Goal: Task Accomplishment & Management: Use online tool/utility

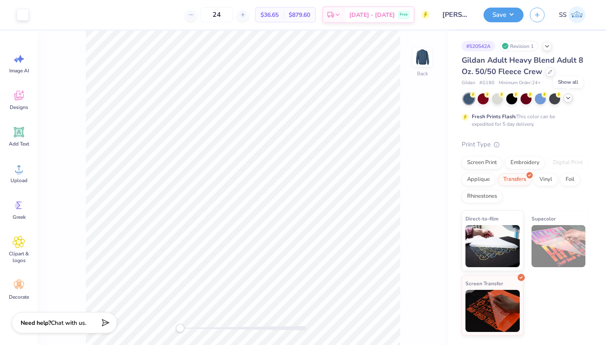
click at [569, 98] on icon at bounding box center [568, 98] width 7 height 7
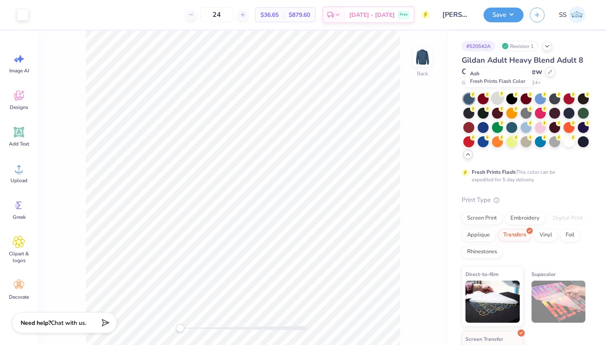
click at [495, 98] on div at bounding box center [497, 98] width 11 height 11
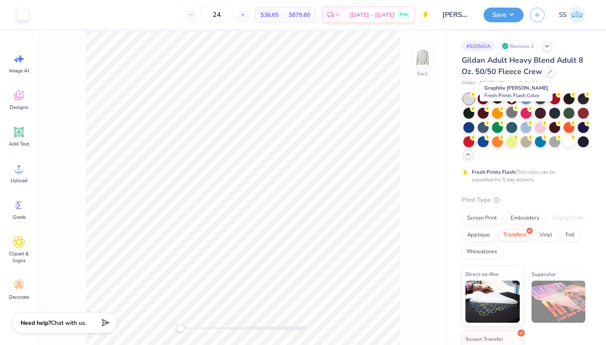
click at [513, 111] on div at bounding box center [511, 112] width 11 height 11
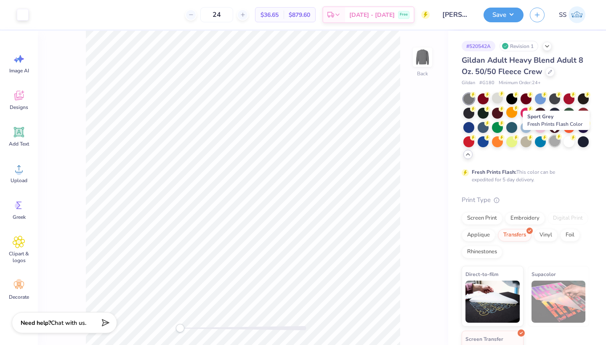
click at [552, 140] on div at bounding box center [554, 141] width 11 height 11
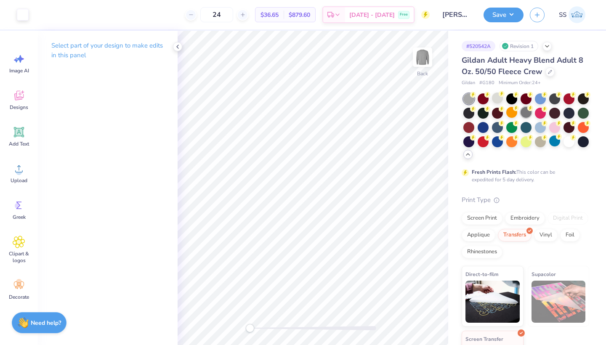
click at [526, 109] on div at bounding box center [526, 112] width 11 height 11
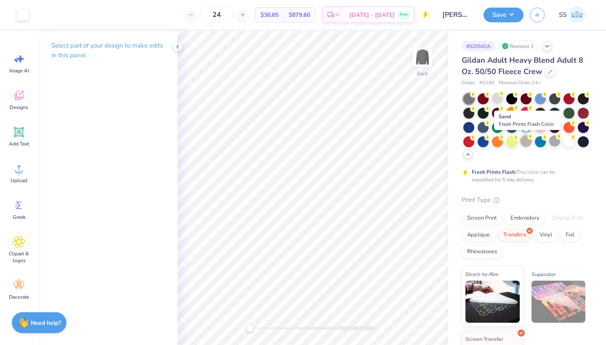
click at [525, 138] on div at bounding box center [526, 141] width 11 height 11
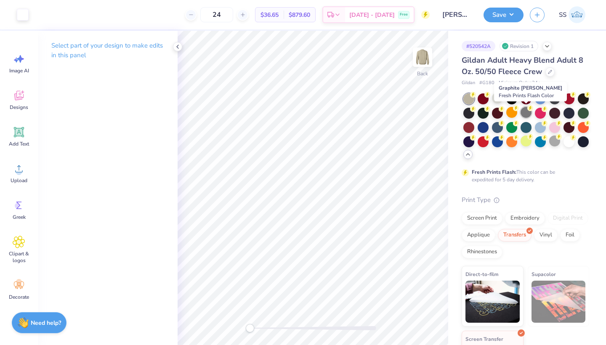
click at [528, 113] on div at bounding box center [526, 112] width 11 height 11
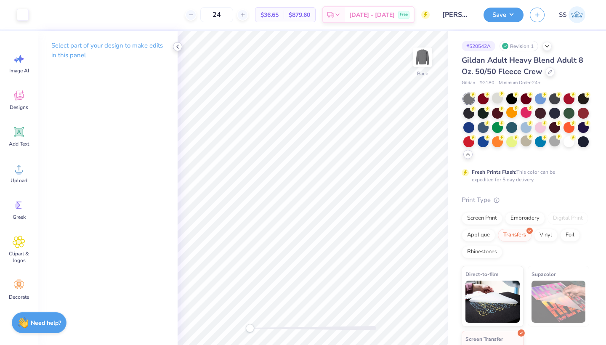
click at [178, 48] on icon at bounding box center [177, 46] width 7 height 7
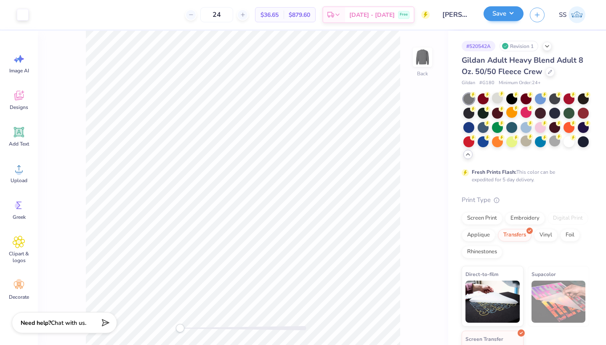
click at [510, 18] on button "Save" at bounding box center [504, 13] width 40 height 15
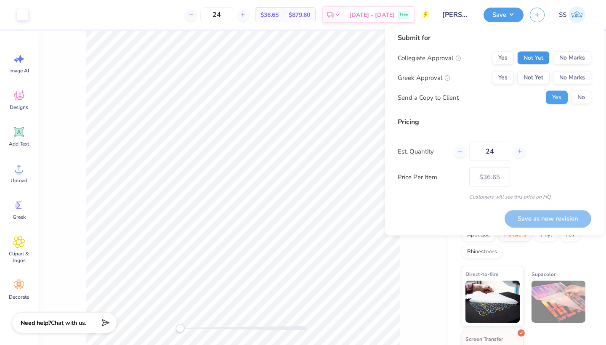
click at [525, 56] on button "Not Yet" at bounding box center [533, 57] width 32 height 13
click at [566, 76] on button "No Marks" at bounding box center [572, 77] width 38 height 13
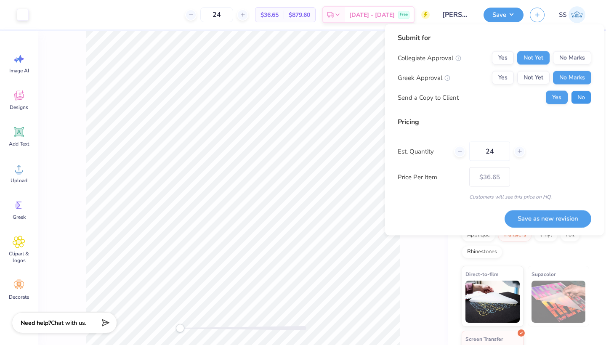
click at [575, 94] on button "No" at bounding box center [581, 97] width 20 height 13
click at [534, 220] on button "Save as new revision" at bounding box center [548, 218] width 87 height 17
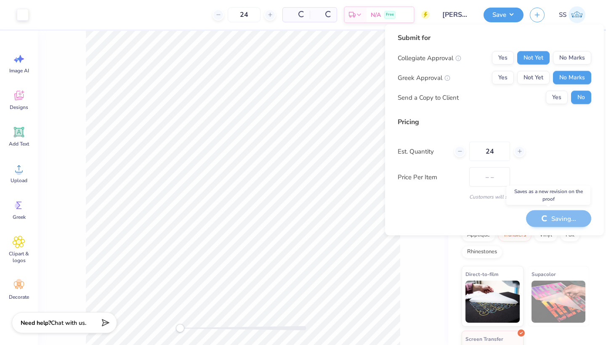
type input "$36.65"
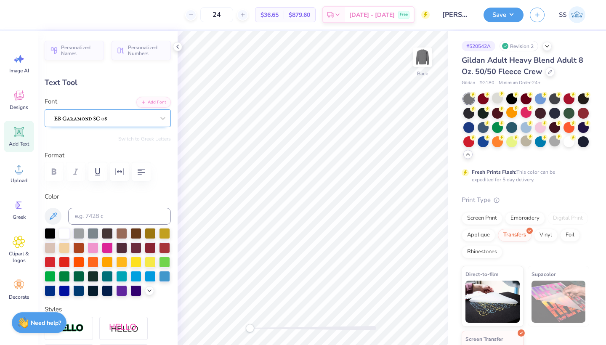
click at [72, 114] on span at bounding box center [80, 118] width 53 height 10
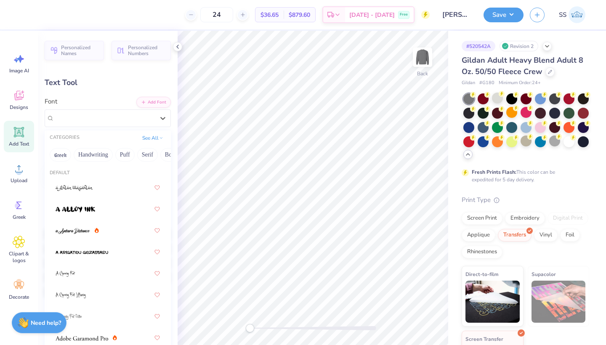
click at [119, 87] on div "Text Tool" at bounding box center [108, 82] width 126 height 11
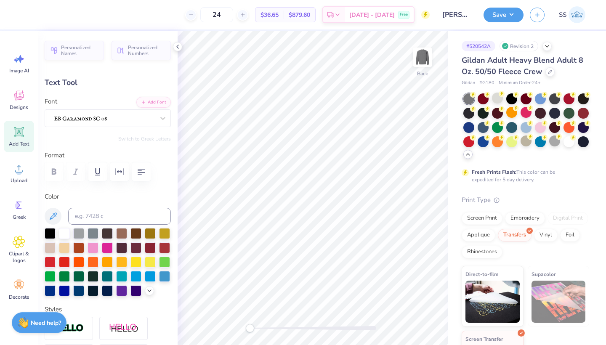
click at [97, 88] on div "Text Tool" at bounding box center [108, 82] width 126 height 11
type input "7.62"
type input "0.82"
type input "9.81"
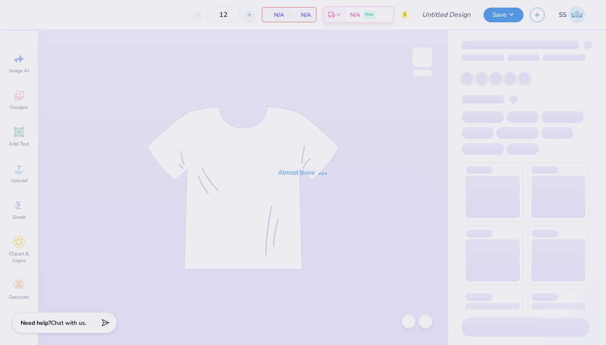
type input "COE EDU Building Crewneck"
type input "24"
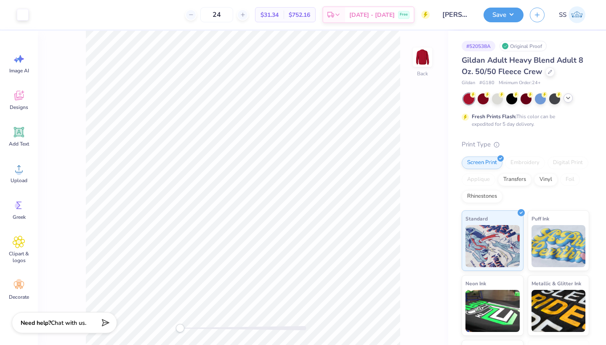
click at [567, 99] on icon at bounding box center [568, 98] width 7 height 7
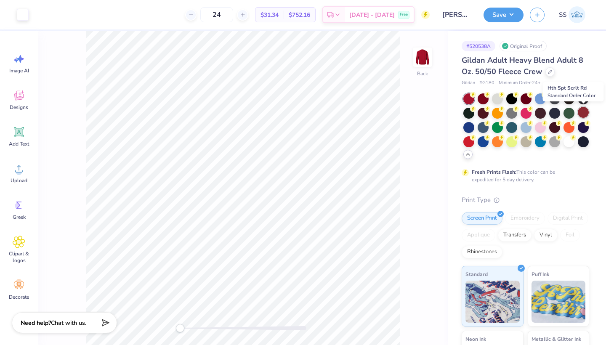
click at [585, 114] on div at bounding box center [583, 112] width 11 height 11
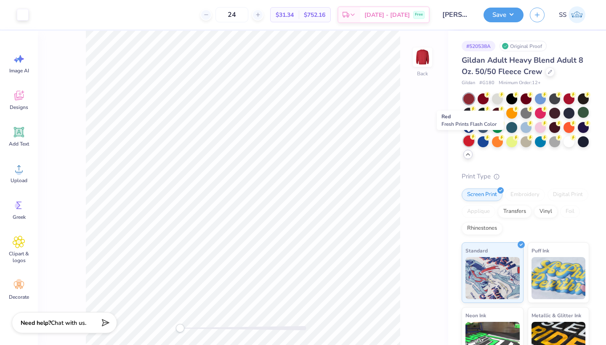
click at [469, 140] on div at bounding box center [468, 141] width 11 height 11
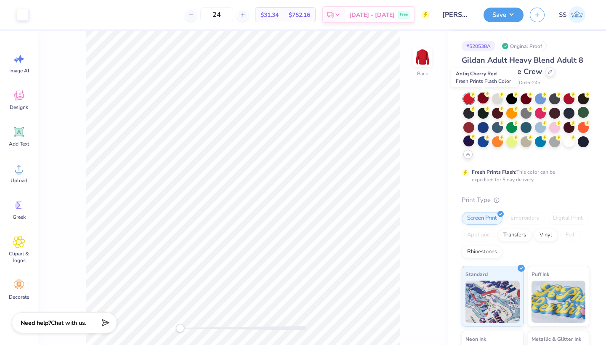
click at [484, 99] on div at bounding box center [483, 98] width 11 height 11
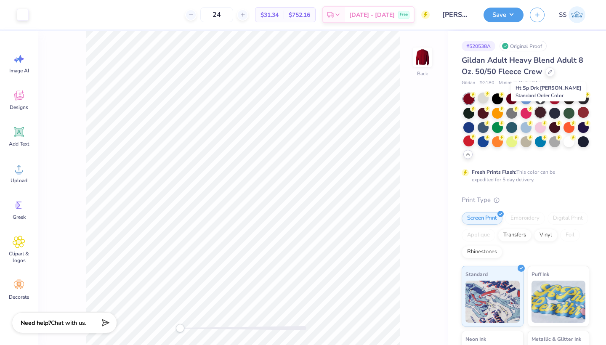
click at [540, 114] on div at bounding box center [540, 112] width 11 height 11
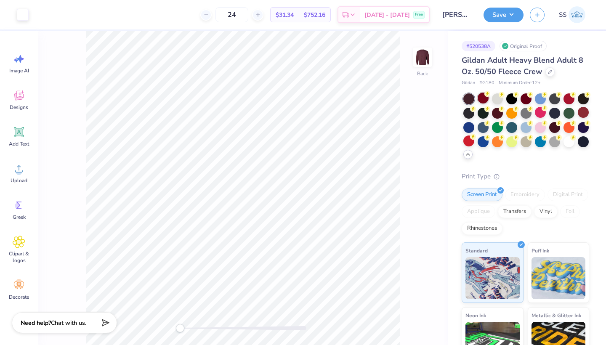
click at [484, 99] on div at bounding box center [483, 98] width 11 height 11
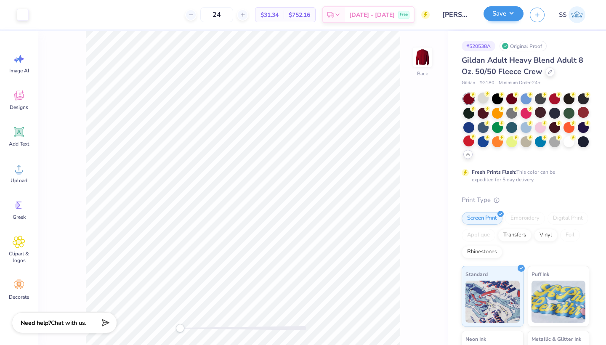
click at [492, 13] on button "Save" at bounding box center [504, 13] width 40 height 15
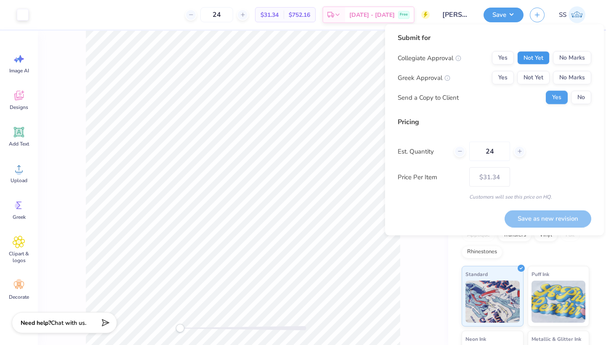
click at [521, 60] on button "Not Yet" at bounding box center [533, 57] width 32 height 13
click at [563, 77] on button "No Marks" at bounding box center [572, 77] width 38 height 13
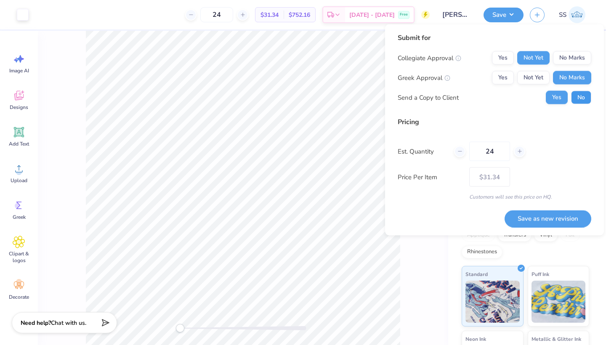
click at [584, 96] on button "No" at bounding box center [581, 97] width 20 height 13
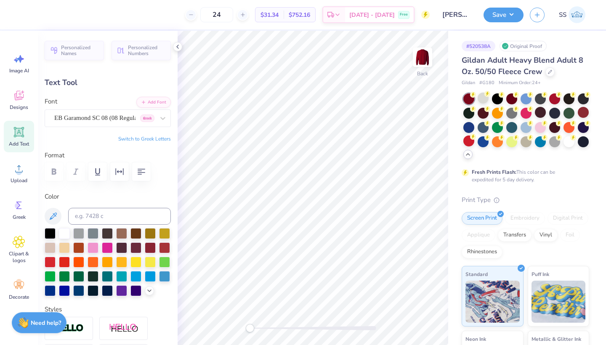
type textarea "COLLEGE OF EDUCATION"
type input "13.88"
type input "2.55"
type input "3.30"
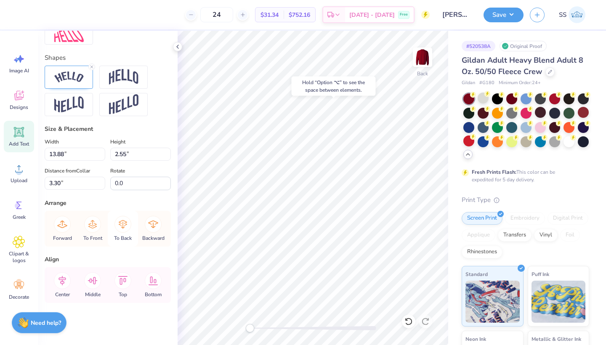
scroll to position [350, 0]
click at [91, 66] on line at bounding box center [92, 67] width 3 height 3
type input "13.24"
type input "0.64"
type input "3.96"
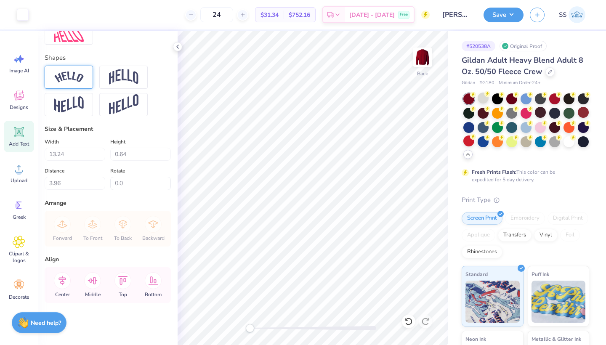
type input "13.52"
type input "0.76"
type input "10.95"
type input "2.77"
type input "0.60"
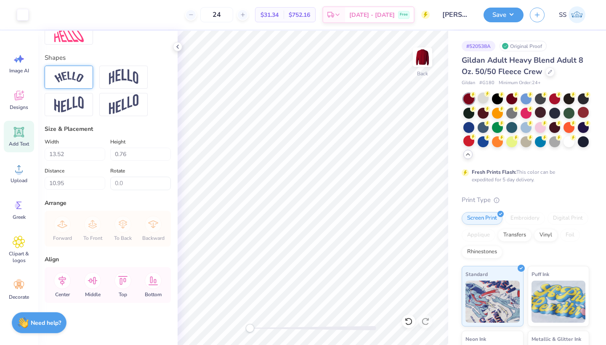
type input "12.35"
type input "13.52"
type input "0.76"
type input "10.78"
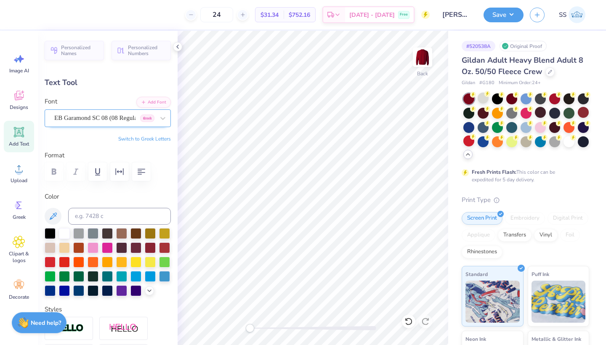
scroll to position [0, 0]
click at [118, 112] on div at bounding box center [104, 117] width 100 height 11
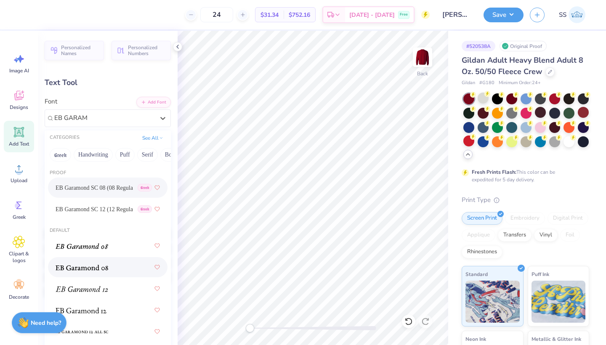
click at [111, 266] on div at bounding box center [108, 267] width 104 height 15
type input "EB GARAM"
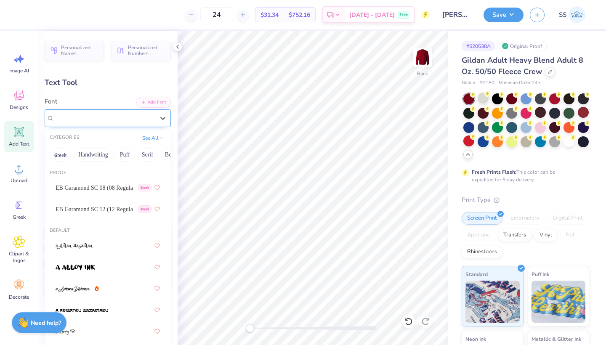
click at [105, 120] on span "EB Garamond 08 (08 Regular)" at bounding box center [93, 118] width 78 height 10
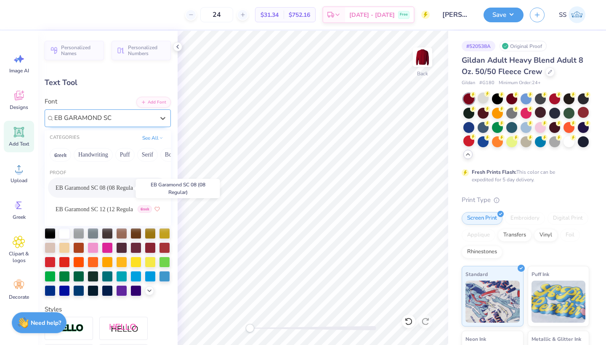
click at [110, 187] on span "EB Garamond SC 08 (08 Regular)" at bounding box center [94, 188] width 77 height 9
type input "EB GARAMOND SC"
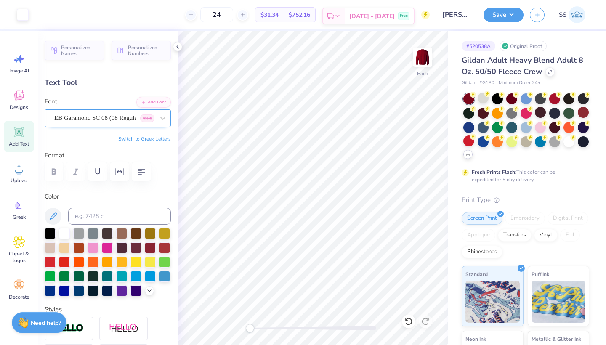
type input "13.24"
type input "0.64"
type input "3.53"
type input "12.03"
type input "0.58"
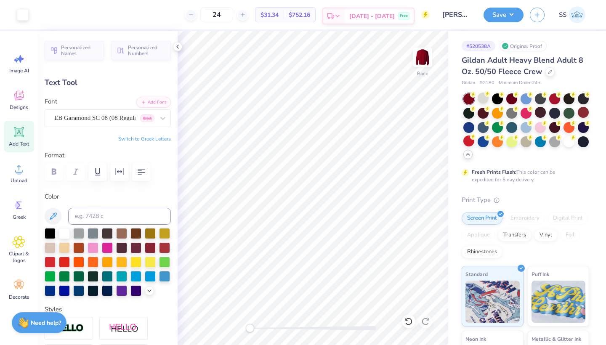
type input "2.77"
type input "0.60"
type input "12.14"
type input "13.52"
type input "0.76"
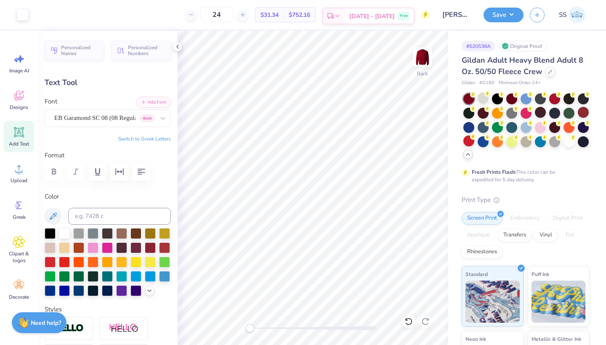
type input "10.26"
type input "11.26"
type input "0.63"
type input "10.31"
type input "2.77"
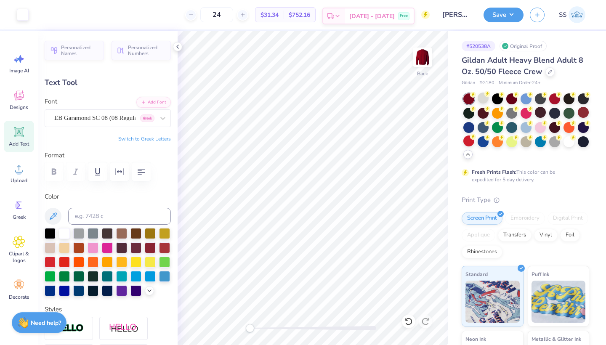
type input "0.60"
type input "11.57"
type input "12.03"
type input "0.58"
type input "3.00"
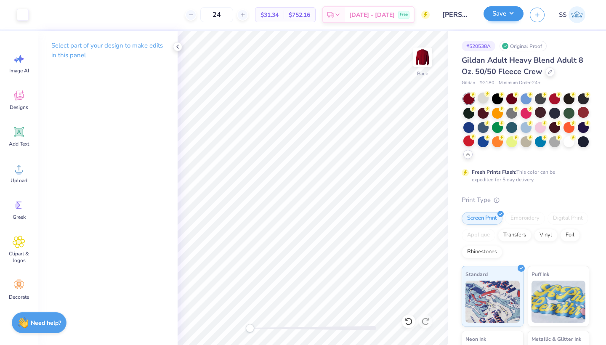
click at [505, 16] on button "Save" at bounding box center [504, 13] width 40 height 15
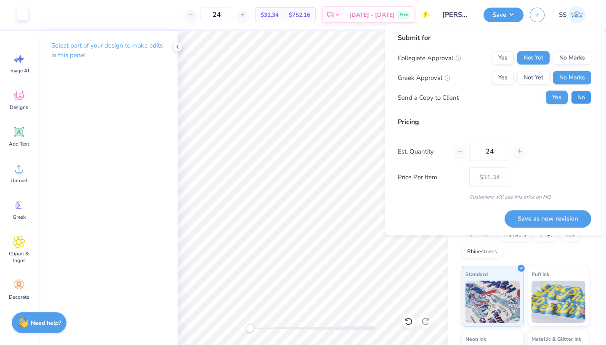
click at [580, 99] on button "No" at bounding box center [581, 97] width 20 height 13
click at [533, 216] on button "Save as new revision" at bounding box center [548, 218] width 87 height 17
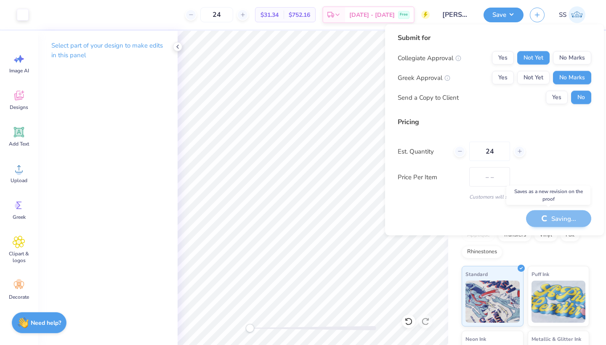
type input "$31.34"
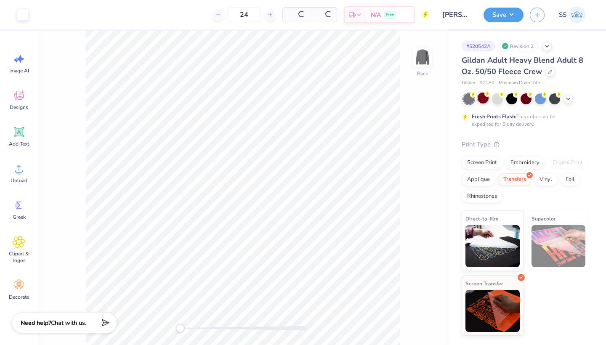
click at [481, 100] on div at bounding box center [483, 98] width 11 height 11
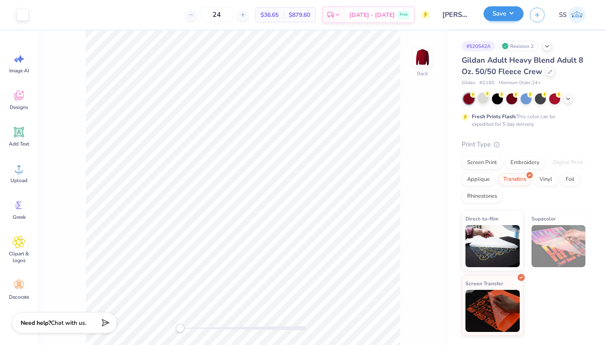
click at [498, 18] on button "Save" at bounding box center [504, 13] width 40 height 15
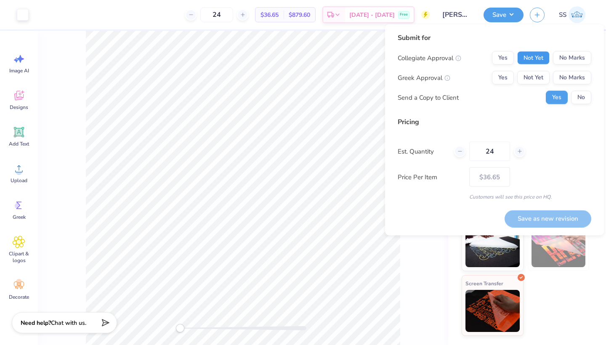
click at [525, 53] on button "Not Yet" at bounding box center [533, 57] width 32 height 13
click at [579, 97] on button "No" at bounding box center [581, 97] width 20 height 13
click at [575, 80] on button "No Marks" at bounding box center [572, 77] width 38 height 13
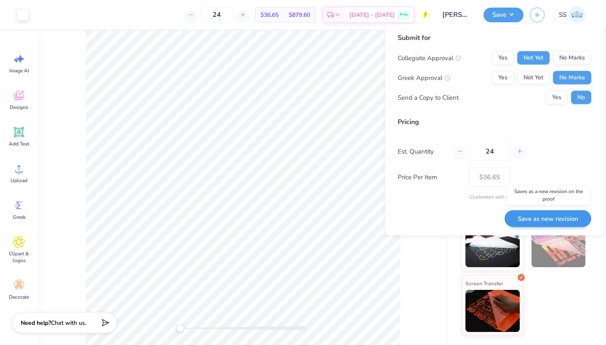
click at [564, 221] on button "Save as new revision" at bounding box center [548, 218] width 87 height 17
type input "$36.65"
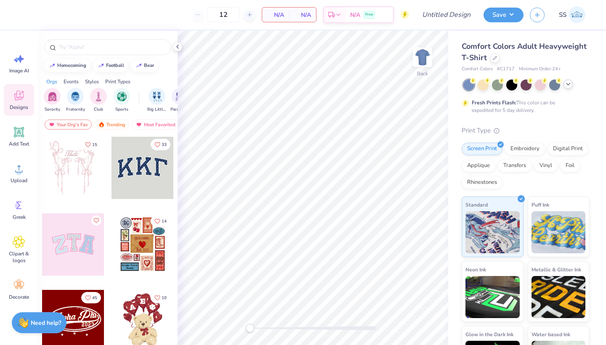
click at [568, 86] on icon at bounding box center [568, 84] width 7 height 7
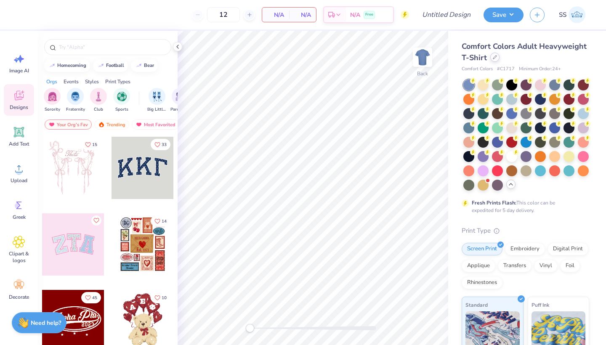
click at [495, 57] on icon at bounding box center [495, 57] width 4 height 4
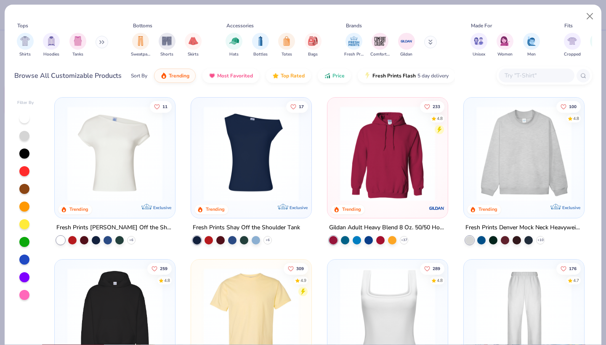
click at [520, 76] on input "text" at bounding box center [536, 76] width 65 height 10
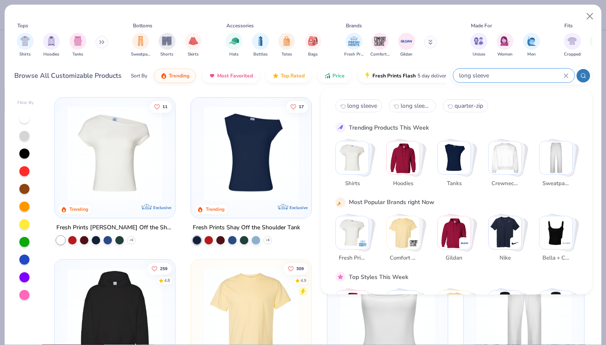
type input "long sleeve"
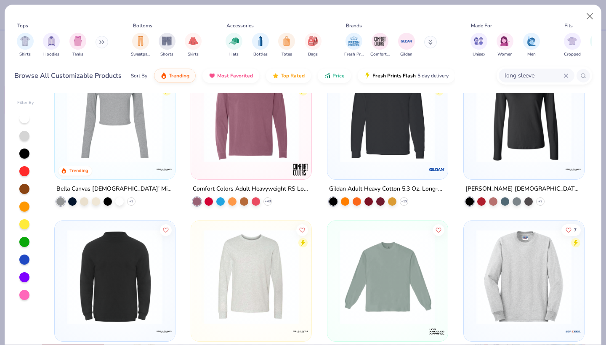
scroll to position [27, 0]
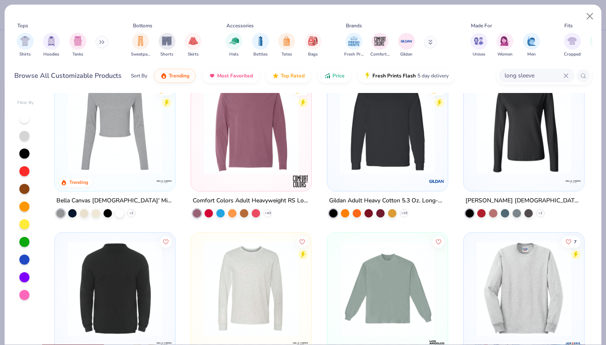
click at [266, 153] on img at bounding box center [252, 126] width 104 height 95
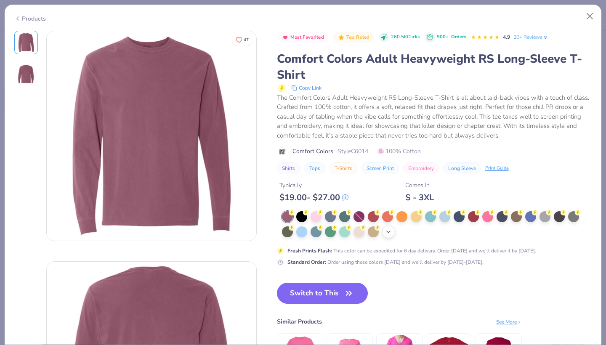
click at [385, 232] on icon at bounding box center [388, 232] width 7 height 7
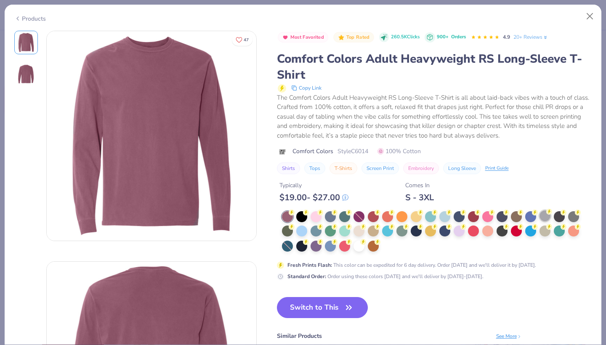
click at [546, 215] on div at bounding box center [545, 215] width 11 height 11
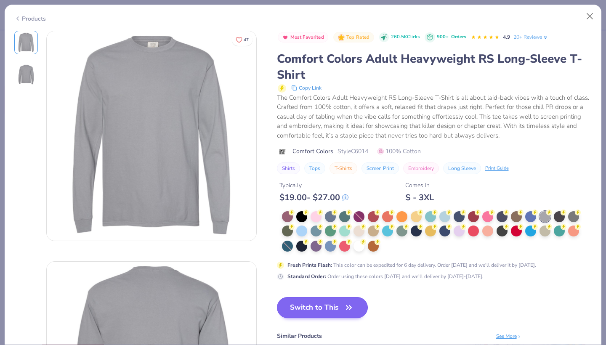
click at [303, 311] on button "Switch to This" at bounding box center [322, 307] width 91 height 21
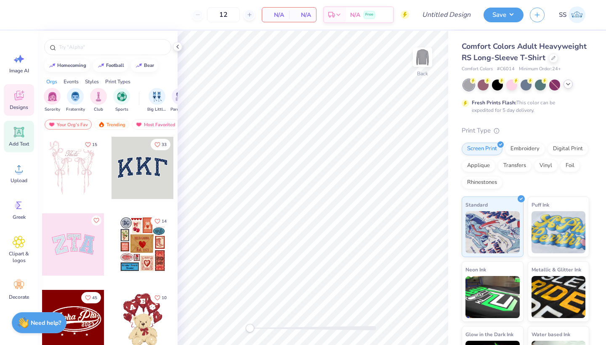
click at [21, 135] on icon at bounding box center [19, 132] width 8 height 8
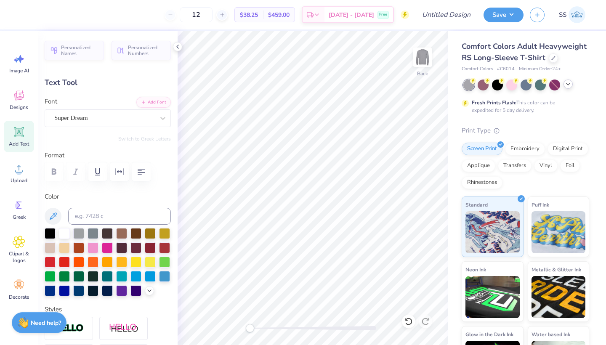
scroll to position [0, 5]
type textarea "THE [GEOGRAPHIC_DATA]"
type input "14.60"
type input "0.81"
type input "12.47"
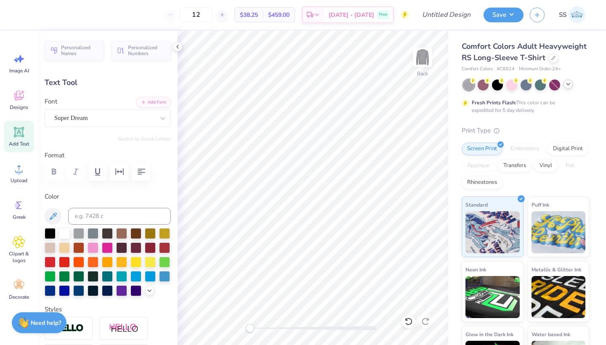
type textarea "THE [GEOGRAPHIC_DATA][US_STATE]"
type input "0.78"
type input "12.49"
type input "12.80"
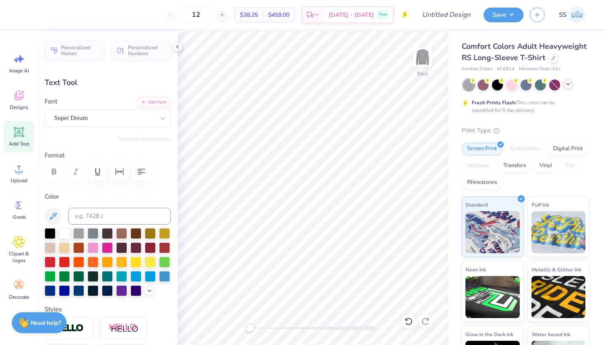
type input "0.68"
click at [109, 115] on div "Super Dream" at bounding box center [104, 118] width 102 height 13
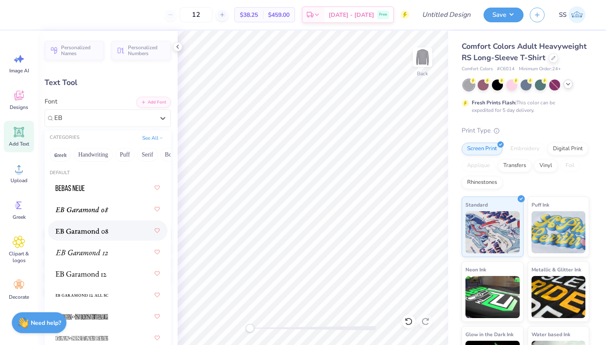
click at [109, 231] on div at bounding box center [108, 230] width 104 height 15
type input "EB"
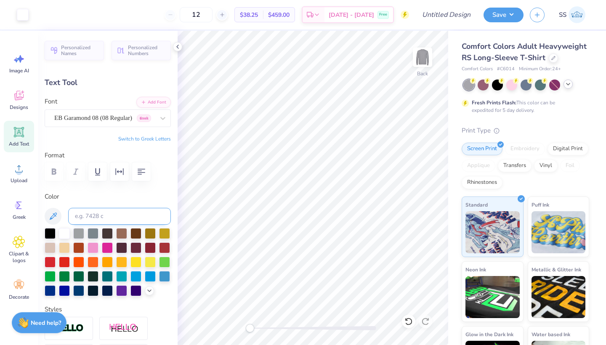
type input "12.59"
type input "0.60"
type input "3.97"
click at [19, 104] on span "Designs" at bounding box center [19, 107] width 19 height 7
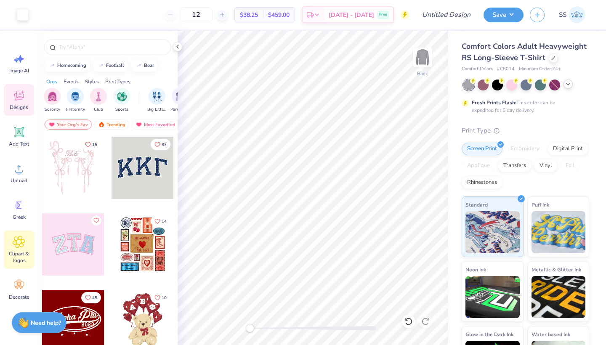
click at [19, 240] on icon at bounding box center [18, 242] width 5 height 5
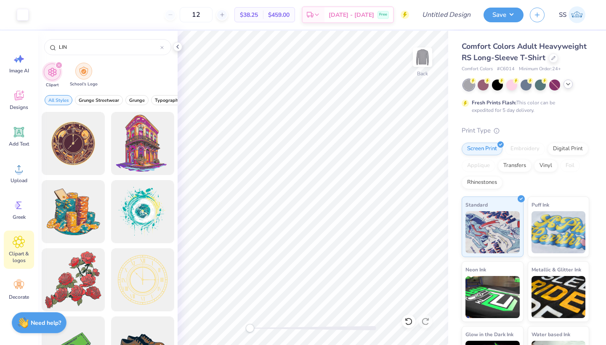
type input "LINE"
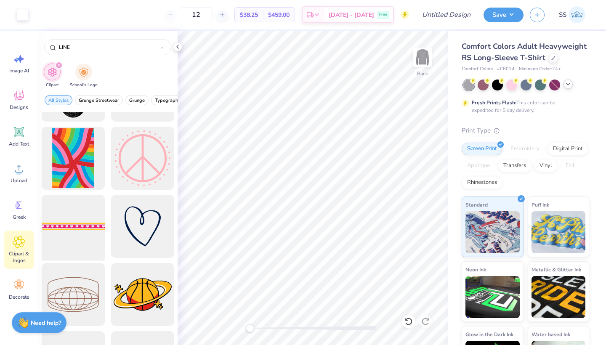
scroll to position [195, 0]
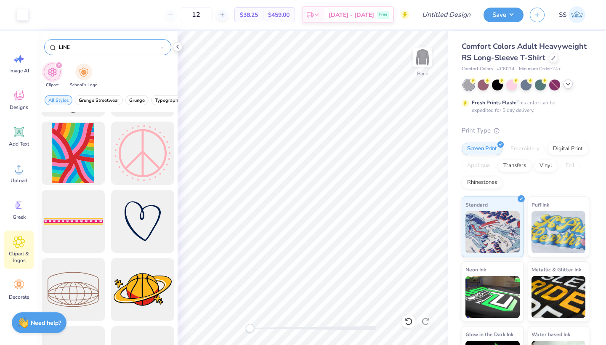
click at [162, 45] on div at bounding box center [161, 47] width 3 height 8
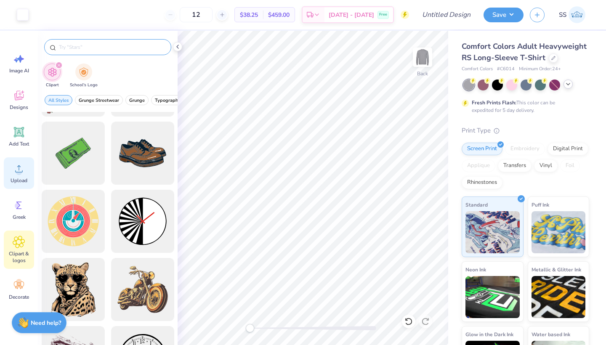
click at [11, 172] on div "Upload" at bounding box center [19, 173] width 30 height 32
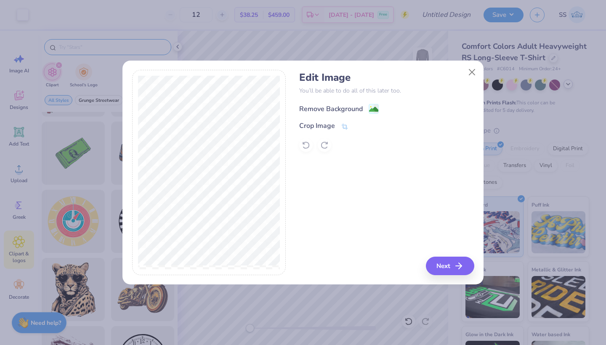
click at [325, 110] on div "Remove Background" at bounding box center [331, 109] width 64 height 10
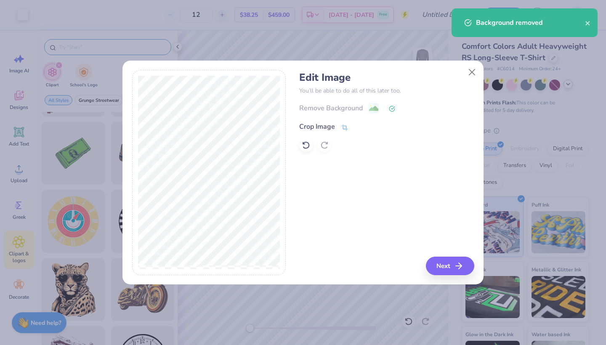
click at [322, 122] on div "Crop Image" at bounding box center [317, 127] width 36 height 10
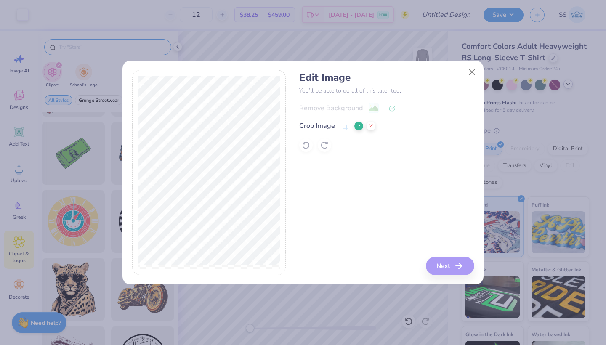
click at [414, 211] on div "Edit Image You’ll be able to do all of this later too. Remove Background Crop I…" at bounding box center [386, 172] width 175 height 205
click at [312, 144] on div at bounding box center [386, 144] width 175 height 13
click at [359, 126] on icon at bounding box center [359, 125] width 5 height 5
click at [306, 145] on icon at bounding box center [306, 145] width 8 height 8
click at [336, 106] on div "Remove Background" at bounding box center [331, 109] width 64 height 10
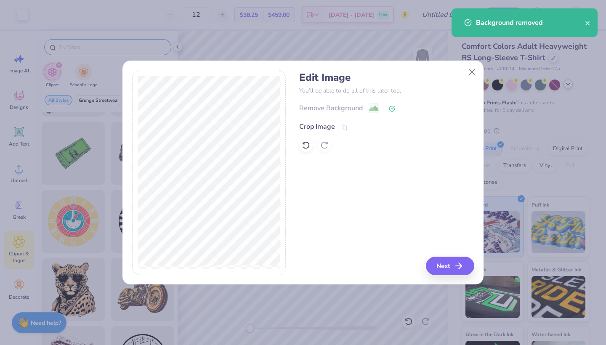
click at [324, 125] on div "Crop Image" at bounding box center [317, 127] width 36 height 10
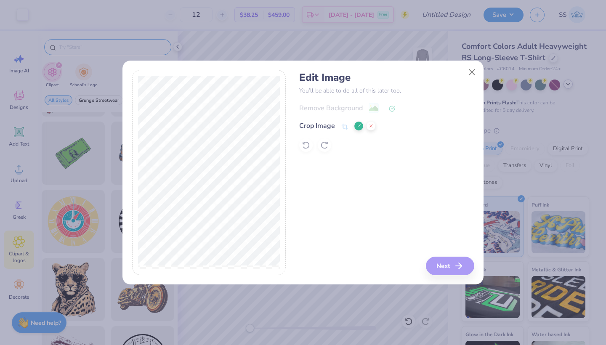
click at [359, 127] on icon at bounding box center [359, 125] width 5 height 5
click at [449, 266] on button "Next" at bounding box center [451, 266] width 48 height 19
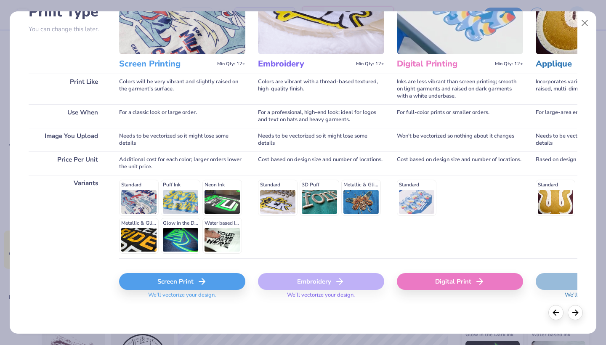
scroll to position [74, 0]
click at [170, 287] on div "Screen Print" at bounding box center [182, 282] width 126 height 17
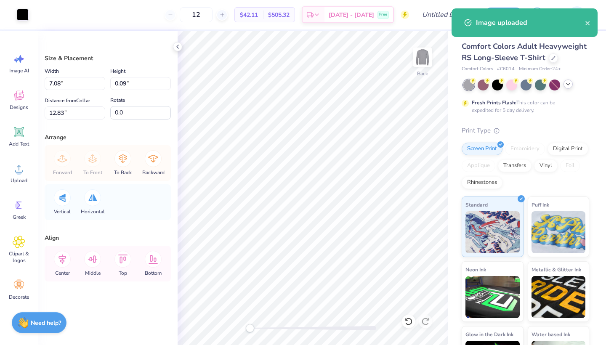
type input "10.46"
type input "0.14"
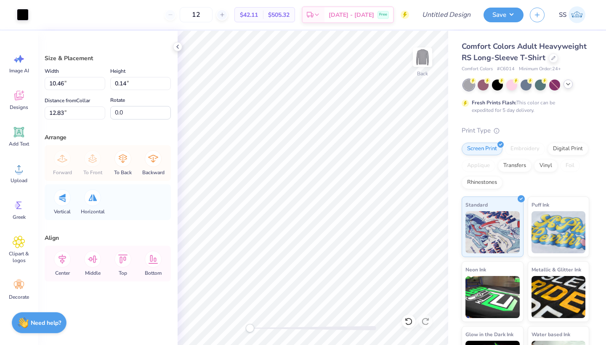
type input "10.51"
type input "4.58"
type input "12.64"
type input "0.17"
click at [321, 130] on li "Copy" at bounding box center [339, 134] width 66 height 16
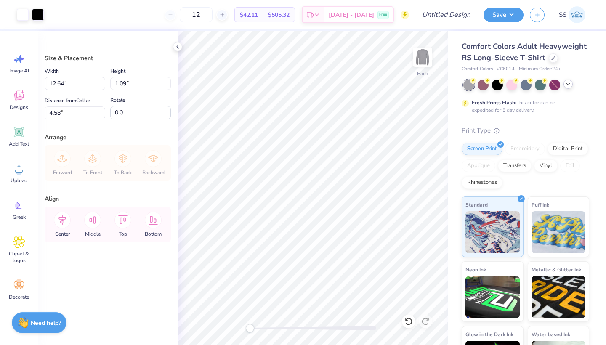
type input "4.32"
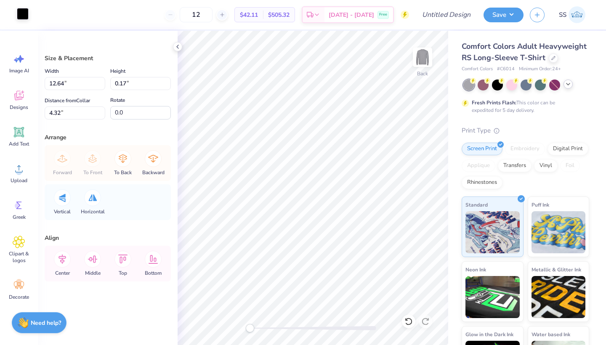
click at [21, 14] on div at bounding box center [23, 14] width 12 height 12
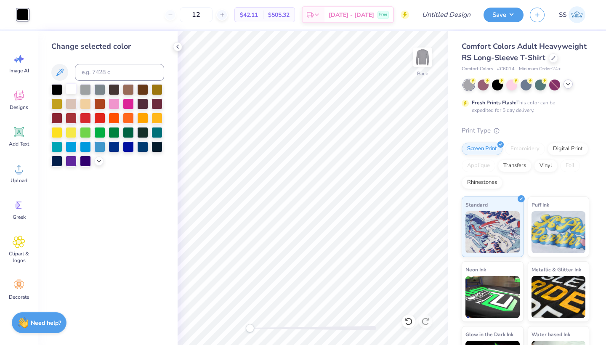
click at [73, 90] on div at bounding box center [71, 88] width 11 height 11
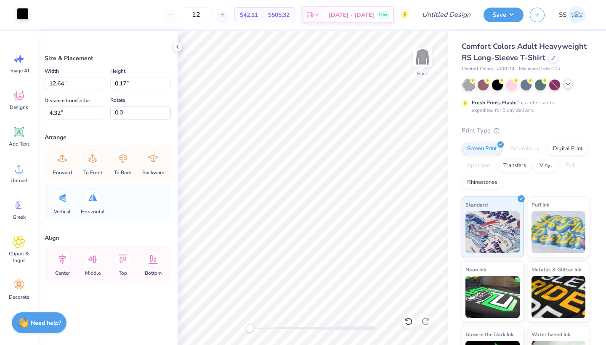
click at [18, 14] on div at bounding box center [23, 14] width 12 height 12
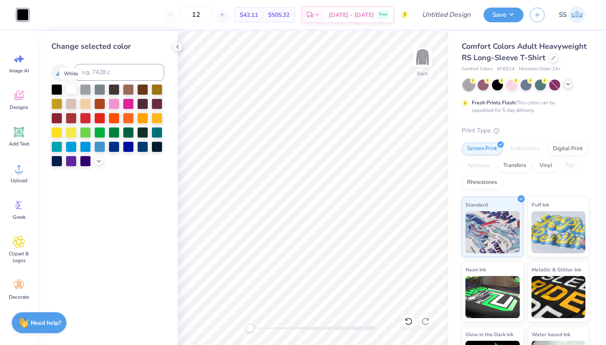
click at [74, 90] on div at bounding box center [71, 88] width 11 height 11
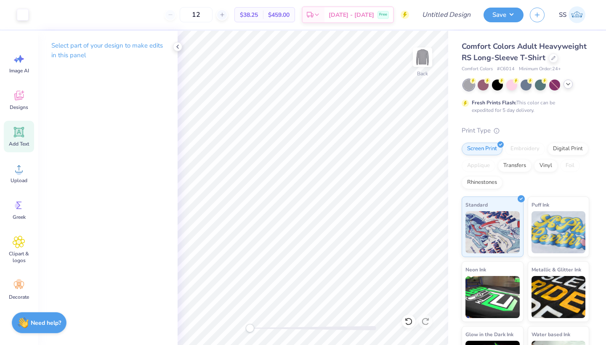
click at [18, 142] on span "Add Text" at bounding box center [19, 144] width 20 height 7
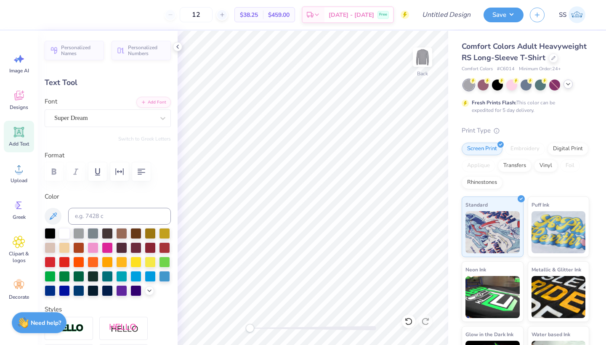
type textarea "c"
type textarea "College of Education"
click at [123, 115] on div "Super Dream" at bounding box center [104, 118] width 102 height 13
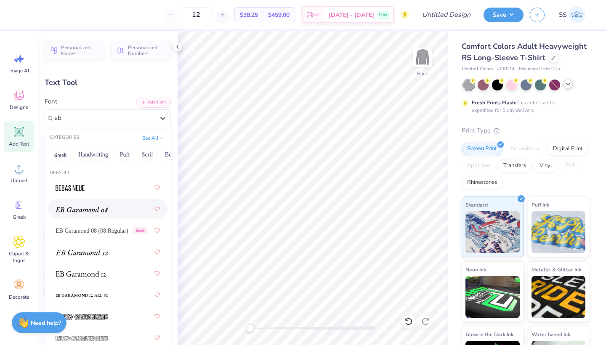
click at [123, 209] on div at bounding box center [108, 209] width 104 height 15
type input "eb"
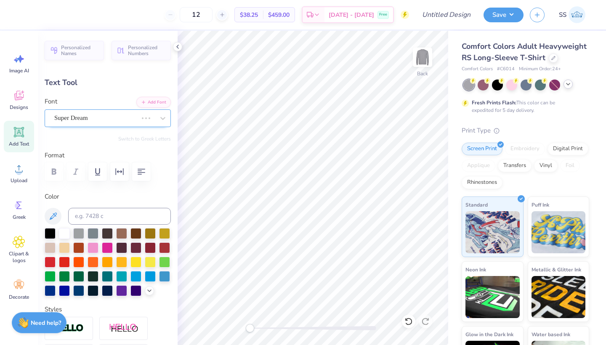
click at [135, 123] on div at bounding box center [95, 117] width 83 height 11
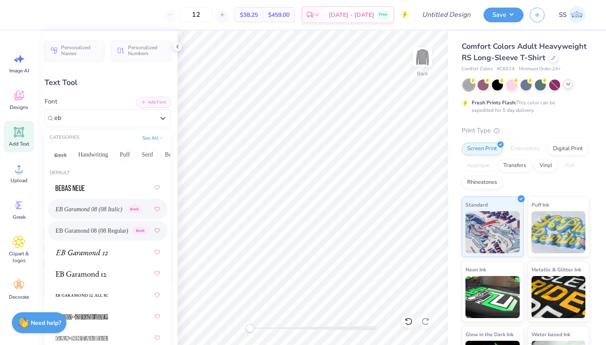
click at [88, 227] on span "EB Garamond 08 (08 Regular)" at bounding box center [92, 230] width 73 height 9
type input "eb"
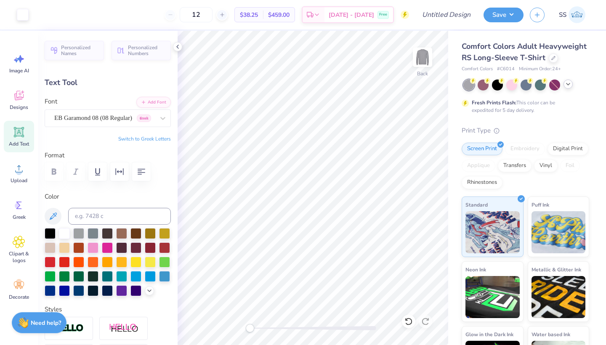
type input "14.60"
type input "1.74"
type input "12.01"
type input "11.34"
type input "1.35"
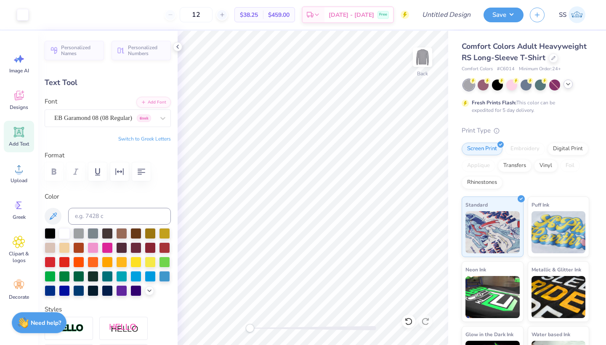
type input "3.32"
type input "12.17"
type input "1.45"
type input "3.23"
type input "12.53"
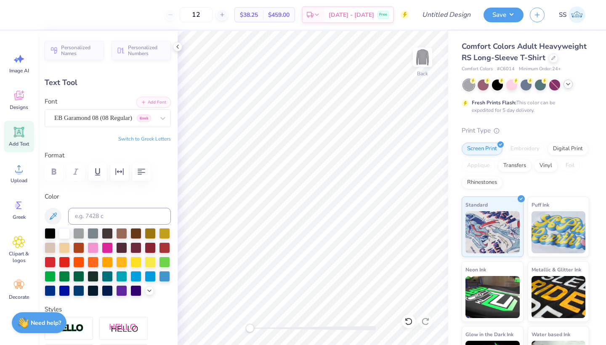
type input "1.49"
type input "3.18"
type input "4.10"
click at [13, 178] on span "Upload" at bounding box center [19, 180] width 17 height 7
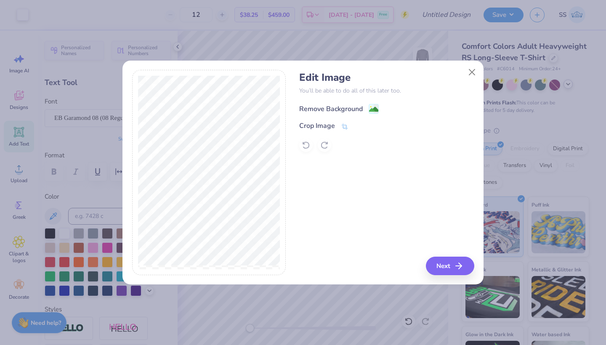
click at [329, 111] on div "Remove Background" at bounding box center [331, 109] width 64 height 10
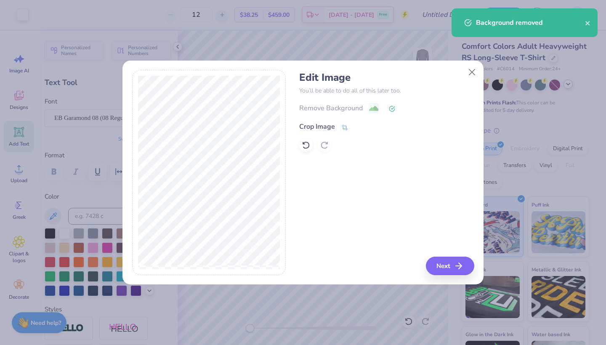
click at [322, 123] on div "Crop Image" at bounding box center [317, 127] width 36 height 10
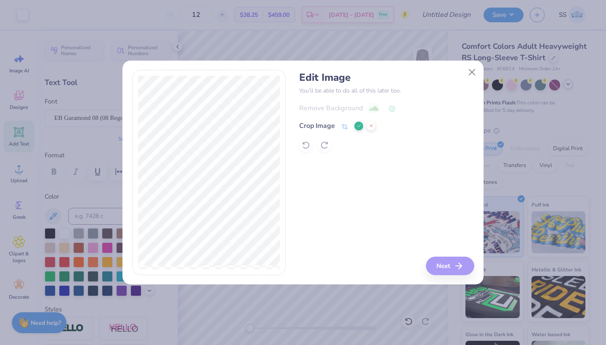
click at [357, 127] on icon at bounding box center [359, 125] width 5 height 5
click at [442, 263] on button "Next" at bounding box center [451, 266] width 48 height 19
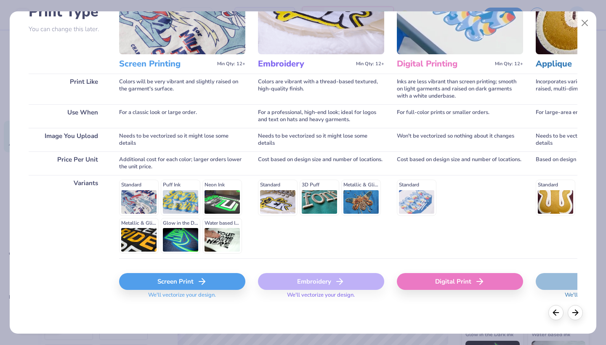
scroll to position [74, 0]
click at [162, 281] on div "Screen Print" at bounding box center [182, 282] width 126 height 17
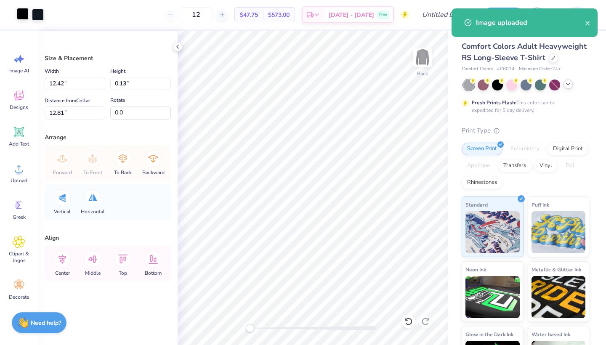
click at [28, 16] on div at bounding box center [23, 14] width 12 height 12
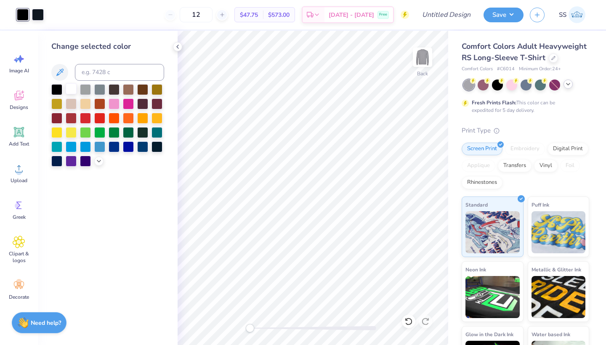
click at [67, 88] on div at bounding box center [71, 88] width 11 height 11
click at [38, 11] on div at bounding box center [38, 14] width 12 height 12
click at [71, 88] on div at bounding box center [71, 88] width 11 height 11
click at [40, 10] on div at bounding box center [38, 14] width 12 height 12
click at [75, 90] on div at bounding box center [71, 88] width 11 height 11
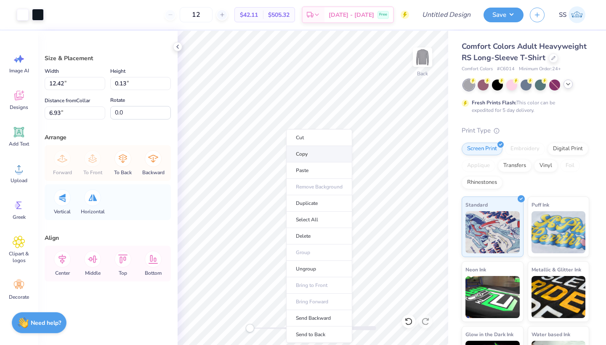
click at [303, 148] on li "Copy" at bounding box center [319, 154] width 66 height 16
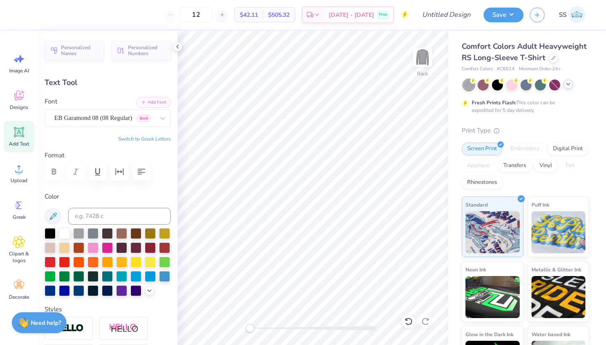
type input "12.12"
type input "0.58"
click at [437, 11] on input "Design Title" at bounding box center [456, 14] width 41 height 17
click at [213, 13] on input "12" at bounding box center [196, 14] width 33 height 15
type input "1"
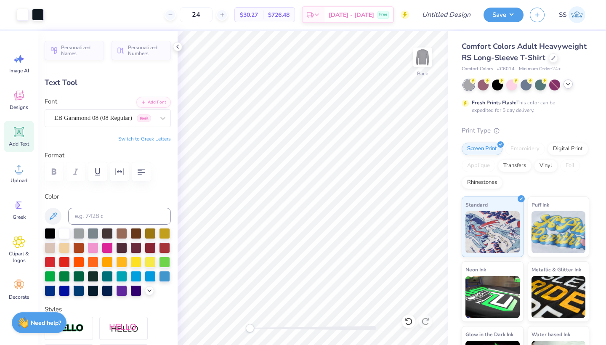
type input "24"
click at [445, 16] on input "Design Title" at bounding box center [456, 14] width 41 height 17
type input "[PERSON_NAME] Simple Long Sleeve"
click at [504, 14] on button "Save" at bounding box center [504, 13] width 40 height 15
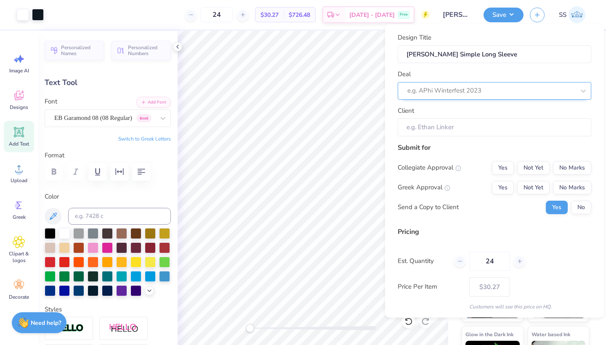
click at [468, 82] on div "e.g. APhi Winterfest 2023" at bounding box center [495, 91] width 194 height 18
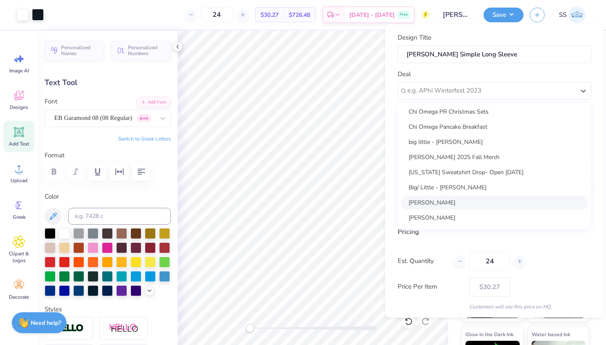
scroll to position [165, 0]
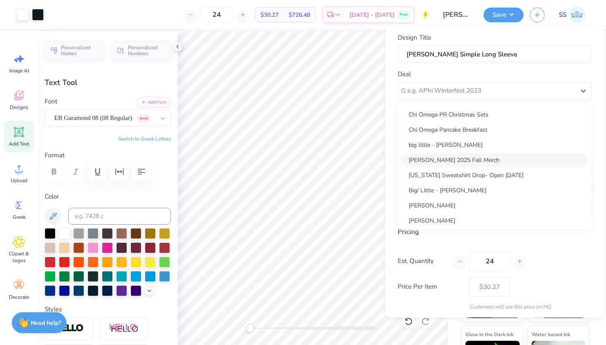
click at [460, 158] on div "[PERSON_NAME] 2025 Fall Merch" at bounding box center [494, 160] width 187 height 14
type input "[PERSON_NAME]"
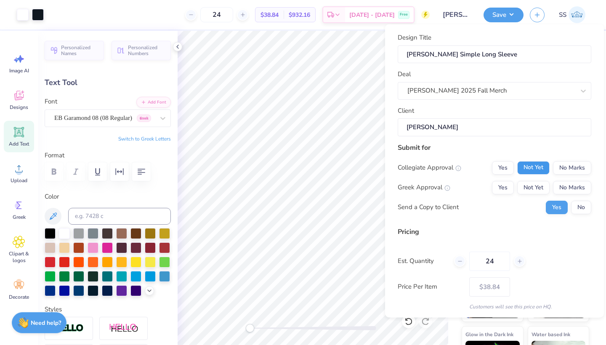
click at [535, 162] on button "Not Yet" at bounding box center [533, 167] width 32 height 13
click at [563, 182] on button "No Marks" at bounding box center [572, 187] width 38 height 13
type input "$38.84"
click at [578, 203] on button "No" at bounding box center [581, 206] width 20 height 13
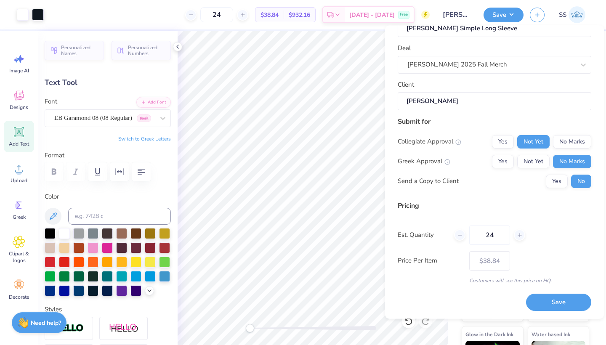
scroll to position [27, 0]
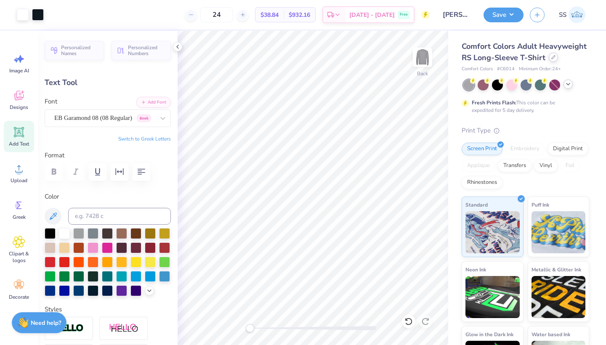
click at [553, 59] on icon at bounding box center [553, 57] width 4 height 4
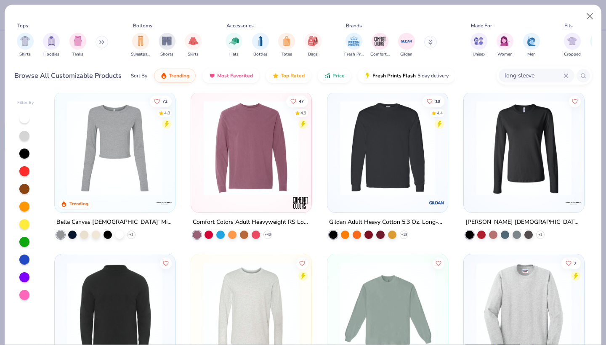
scroll to position [6, 0]
click at [399, 196] on div at bounding box center [388, 150] width 112 height 108
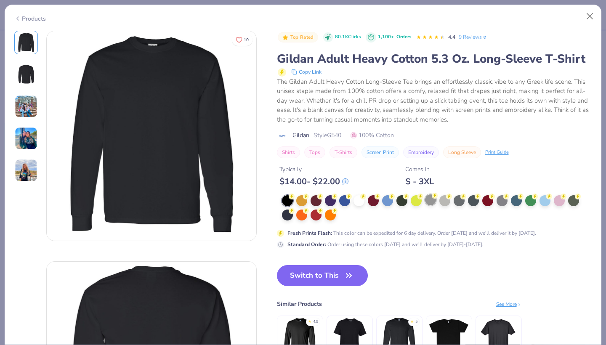
click at [428, 200] on div at bounding box center [430, 199] width 11 height 11
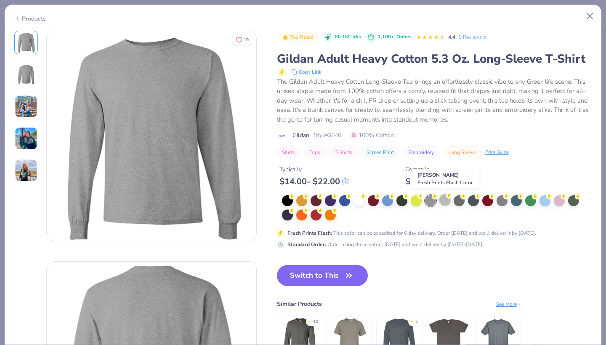
click at [450, 199] on div at bounding box center [444, 199] width 11 height 11
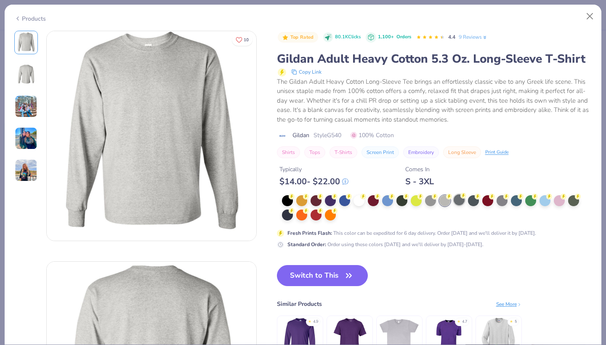
click at [463, 198] on div at bounding box center [459, 199] width 11 height 11
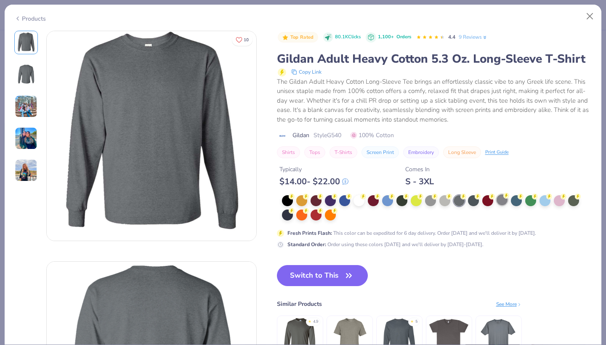
click at [498, 202] on div at bounding box center [502, 199] width 11 height 11
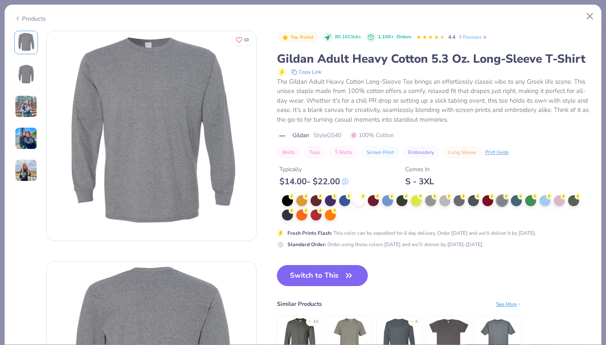
click at [24, 104] on img at bounding box center [26, 106] width 23 height 23
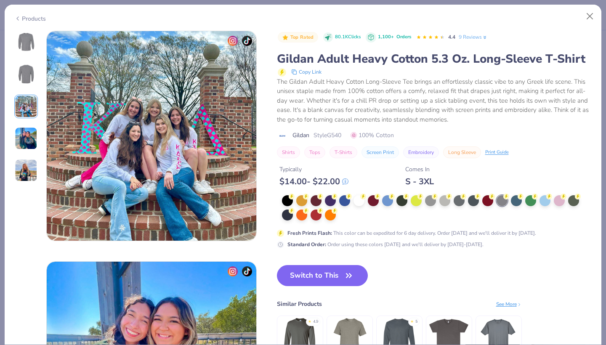
click at [26, 138] on img at bounding box center [26, 138] width 23 height 23
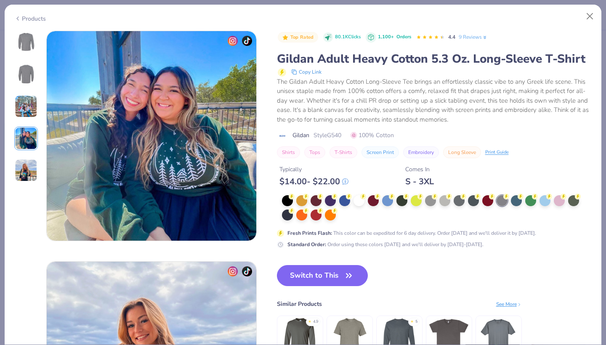
click at [27, 166] on img at bounding box center [26, 170] width 23 height 23
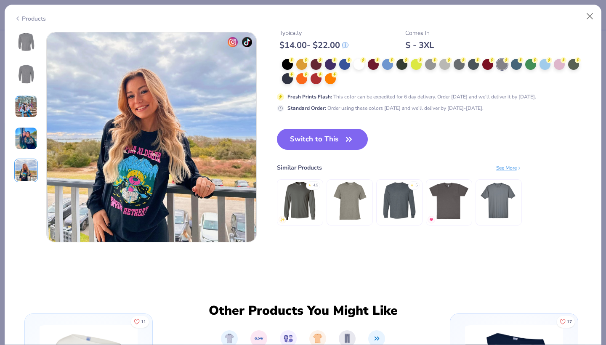
scroll to position [923, 0]
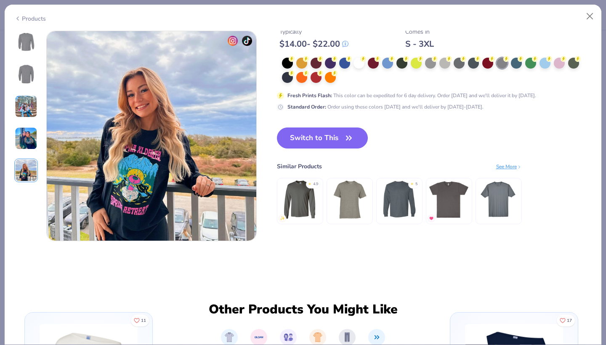
click at [28, 38] on img at bounding box center [26, 42] width 20 height 20
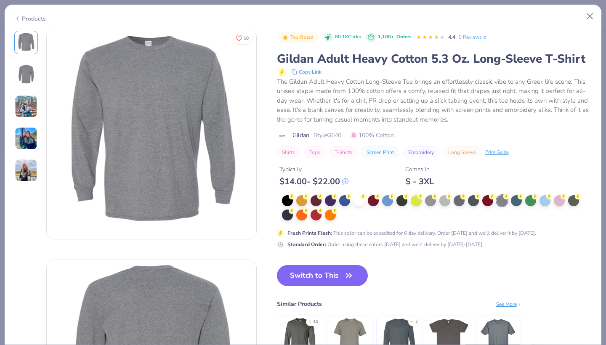
scroll to position [0, 0]
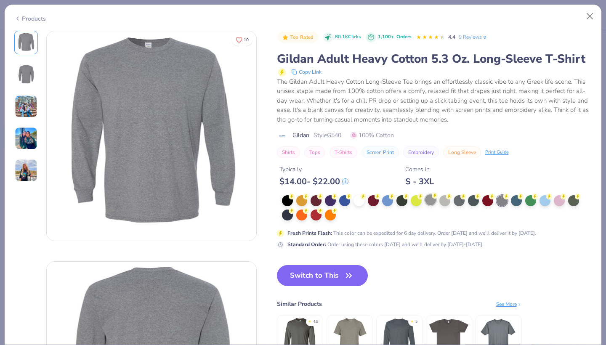
click at [433, 200] on div at bounding box center [430, 199] width 11 height 11
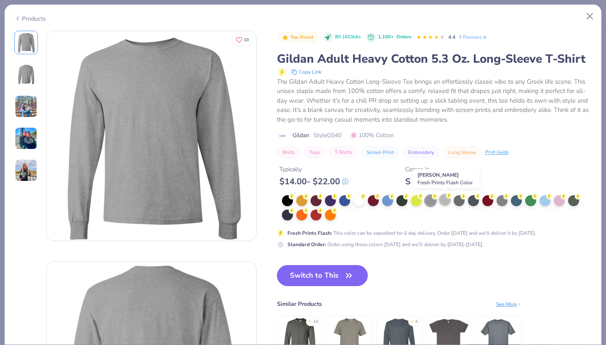
click at [447, 194] on circle at bounding box center [449, 196] width 6 height 6
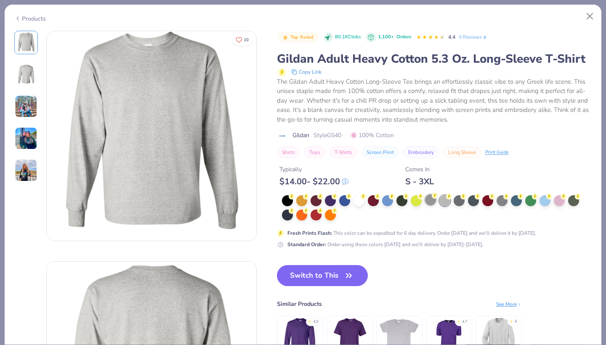
click at [430, 203] on div at bounding box center [430, 199] width 11 height 11
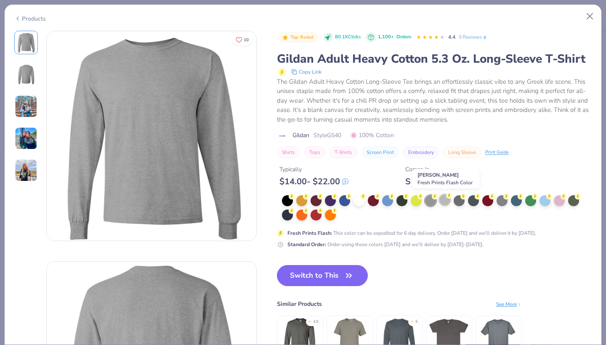
click at [442, 202] on div at bounding box center [444, 199] width 11 height 11
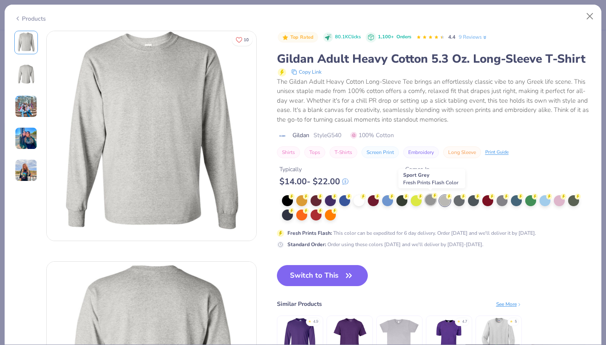
click at [429, 200] on div at bounding box center [430, 199] width 11 height 11
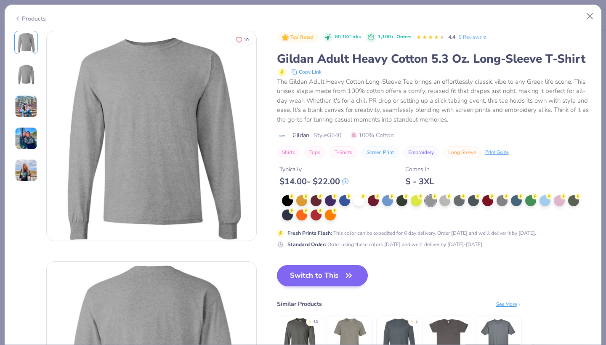
click at [335, 269] on button "Switch to This" at bounding box center [322, 275] width 91 height 21
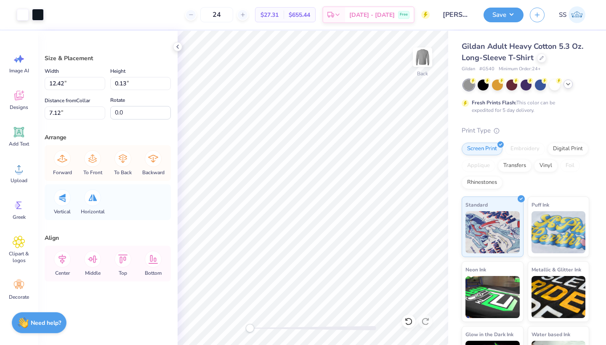
type input "12.76"
type input "12.64"
type input "12.72"
type input "5.88"
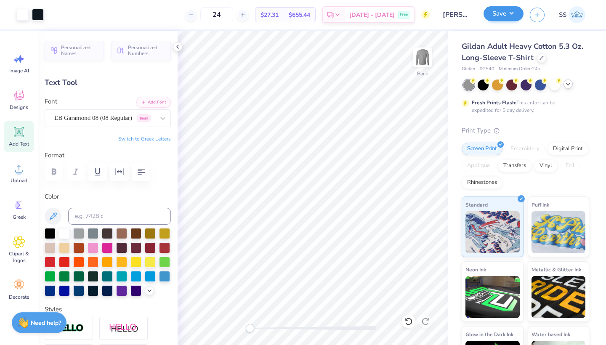
click at [494, 19] on button "Save" at bounding box center [504, 13] width 40 height 15
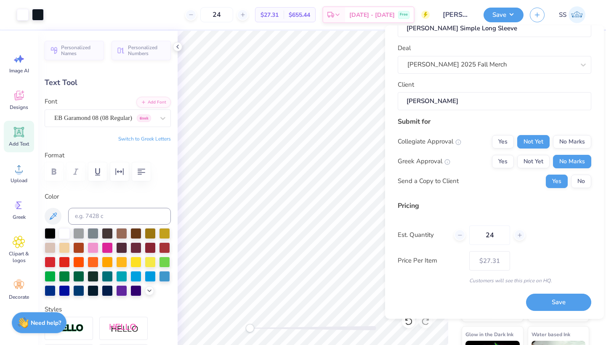
scroll to position [27, 0]
click at [578, 183] on button "No" at bounding box center [581, 181] width 20 height 13
click at [557, 300] on button "Save" at bounding box center [558, 303] width 65 height 17
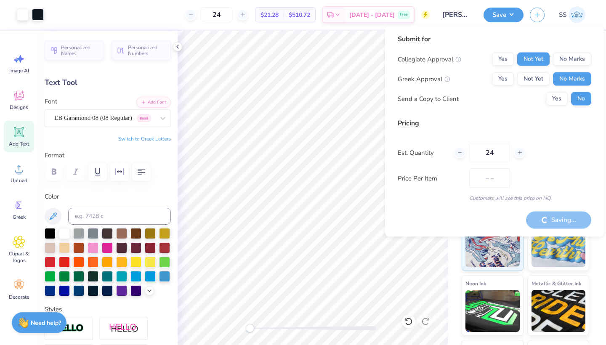
type input "$27.31"
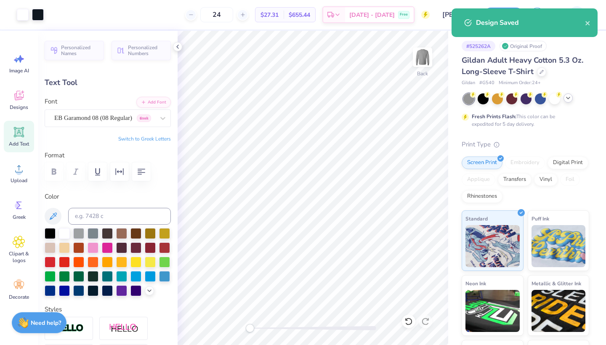
click at [566, 98] on icon at bounding box center [568, 98] width 7 height 7
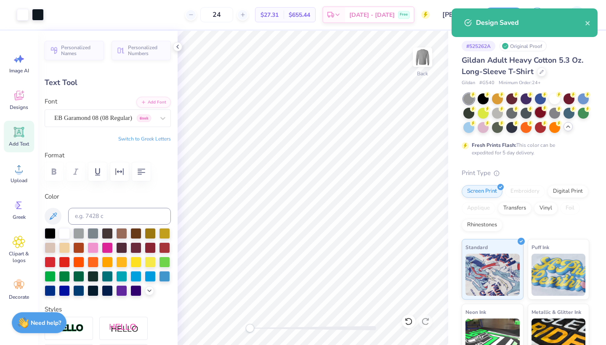
click at [539, 111] on div at bounding box center [540, 112] width 11 height 11
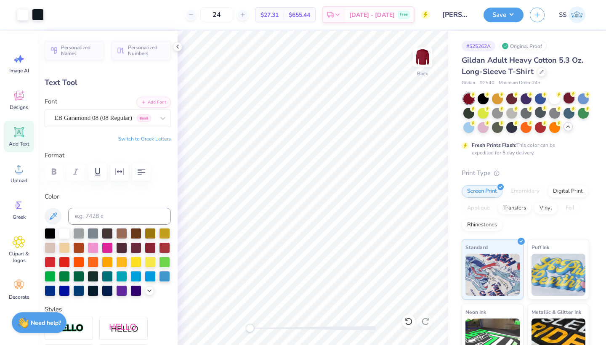
click at [569, 100] on div at bounding box center [569, 98] width 11 height 11
click at [468, 96] on div at bounding box center [468, 98] width 11 height 11
click at [484, 101] on div at bounding box center [483, 98] width 11 height 11
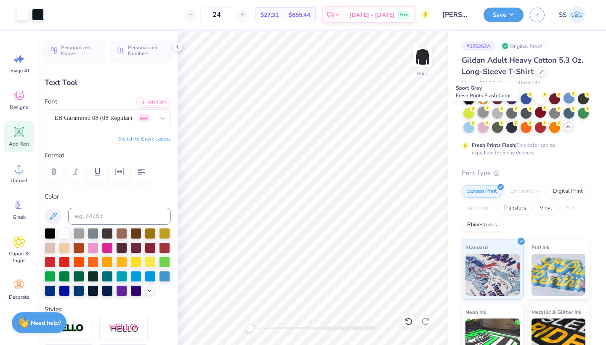
click at [481, 113] on div at bounding box center [483, 112] width 11 height 11
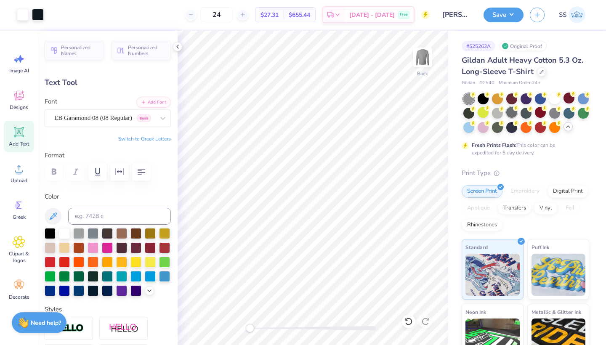
click at [514, 113] on div at bounding box center [511, 112] width 11 height 11
click at [527, 115] on div at bounding box center [526, 112] width 11 height 11
click at [556, 114] on div at bounding box center [554, 112] width 11 height 11
click at [540, 70] on icon at bounding box center [542, 71] width 4 height 4
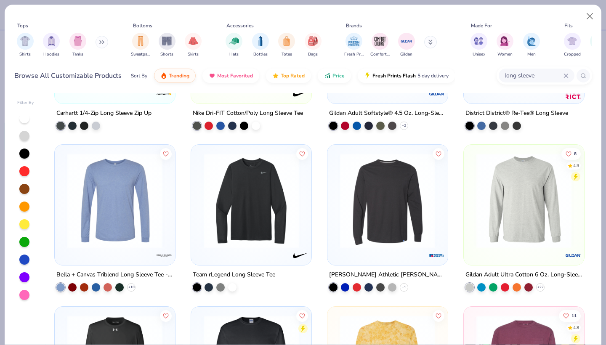
scroll to position [439, 0]
click at [526, 245] on img at bounding box center [524, 200] width 104 height 95
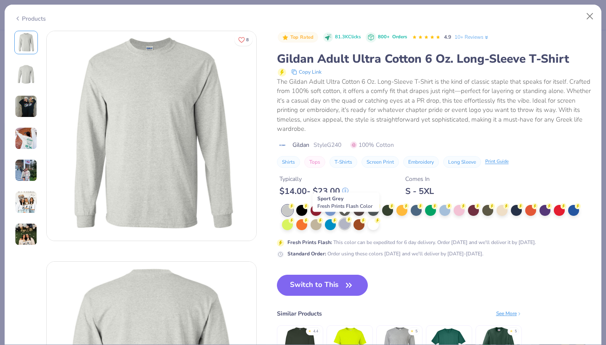
click at [349, 223] on div at bounding box center [344, 223] width 11 height 11
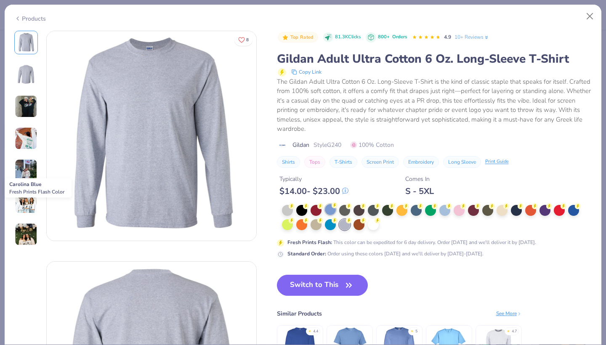
click at [326, 206] on div at bounding box center [330, 209] width 11 height 11
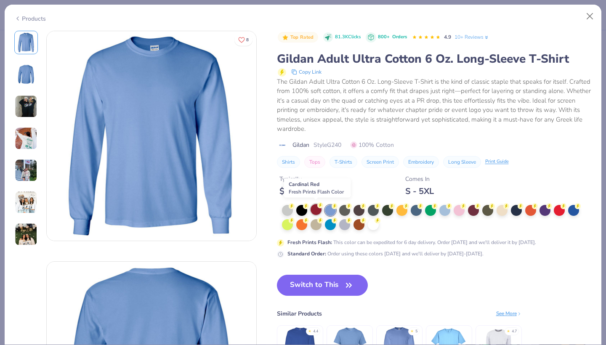
click at [311, 207] on div at bounding box center [316, 209] width 11 height 11
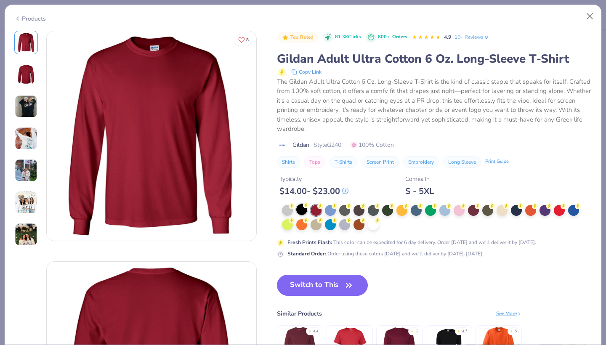
click at [300, 211] on div at bounding box center [301, 209] width 11 height 11
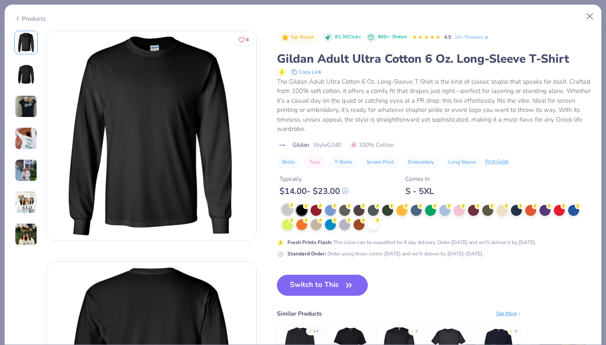
click at [286, 209] on div at bounding box center [287, 209] width 11 height 11
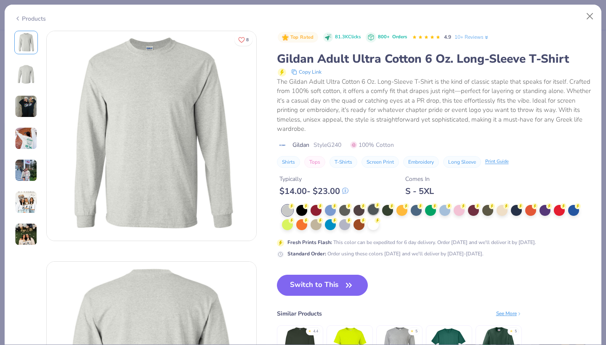
click at [375, 211] on div at bounding box center [373, 209] width 11 height 11
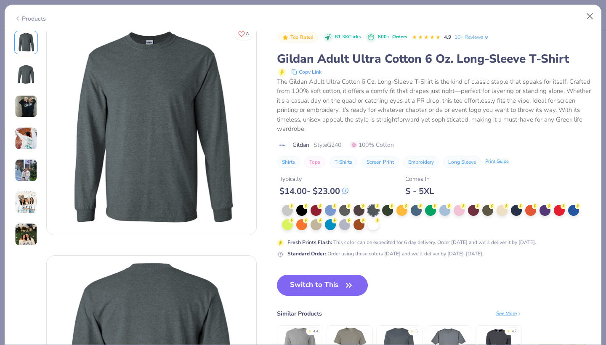
scroll to position [6, 0]
click at [342, 220] on div at bounding box center [344, 223] width 11 height 11
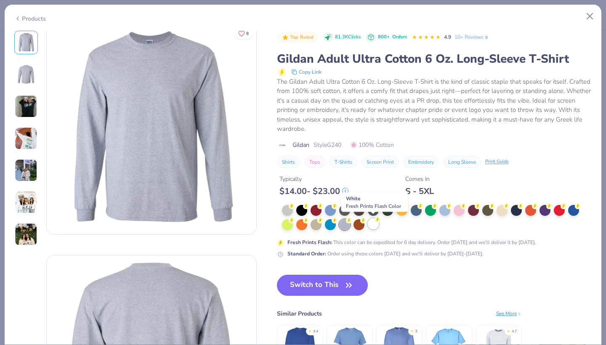
click at [375, 221] on icon at bounding box center [378, 220] width 6 height 6
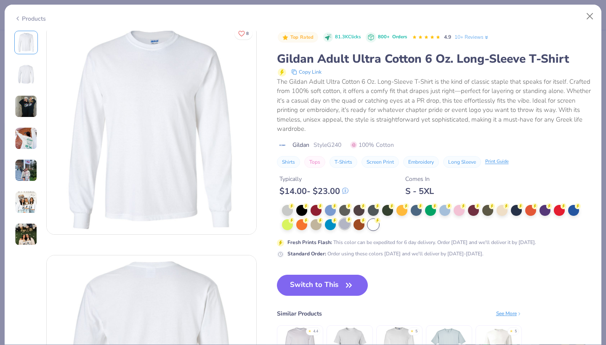
click at [347, 223] on div at bounding box center [344, 223] width 11 height 11
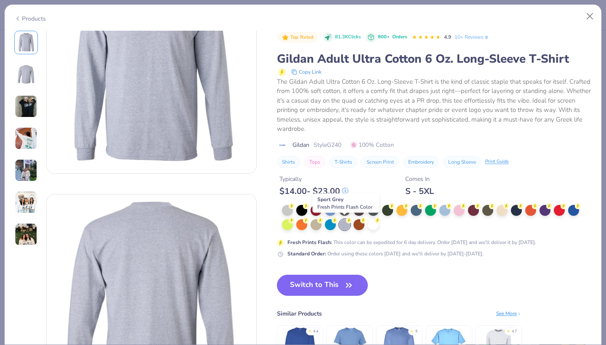
scroll to position [68, 0]
click at [28, 76] on img at bounding box center [26, 74] width 20 height 20
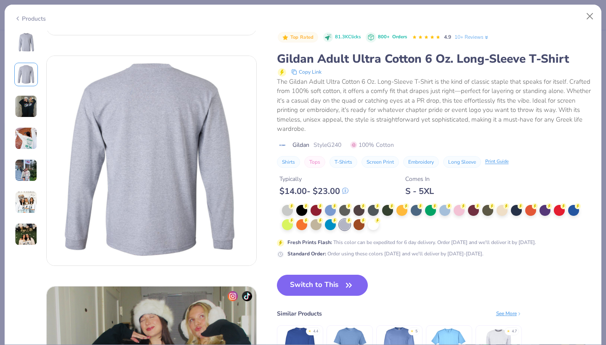
scroll to position [231, 0]
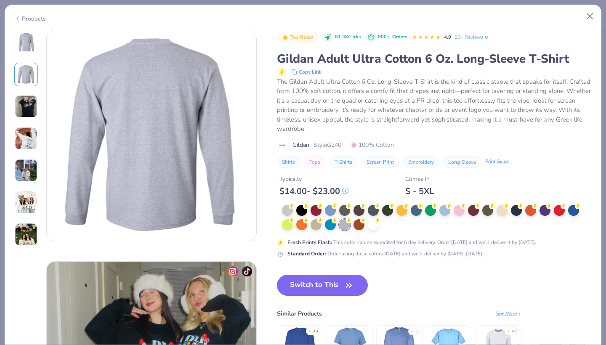
click at [27, 193] on img at bounding box center [26, 202] width 23 height 23
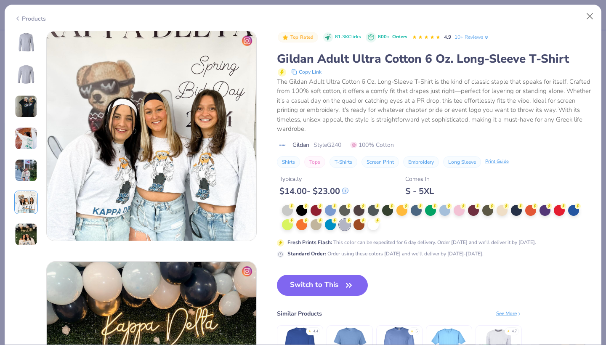
click at [28, 176] on img at bounding box center [26, 170] width 23 height 23
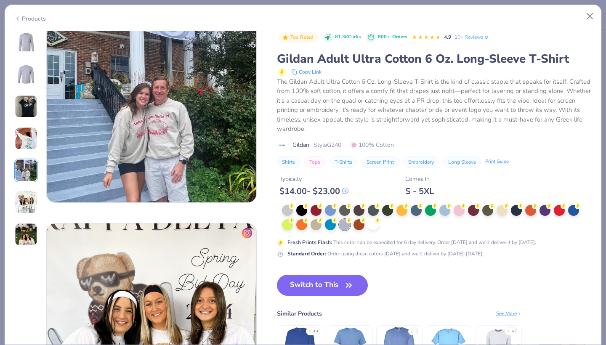
scroll to position [923, 0]
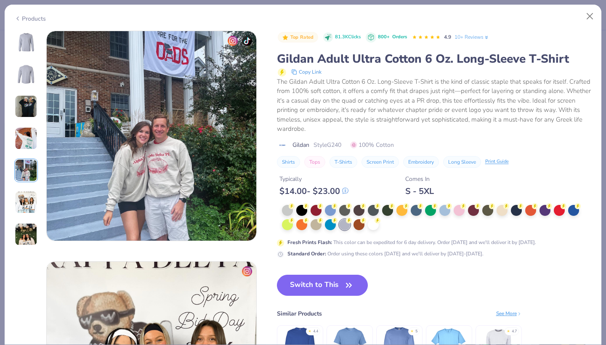
click at [27, 143] on img at bounding box center [26, 138] width 23 height 23
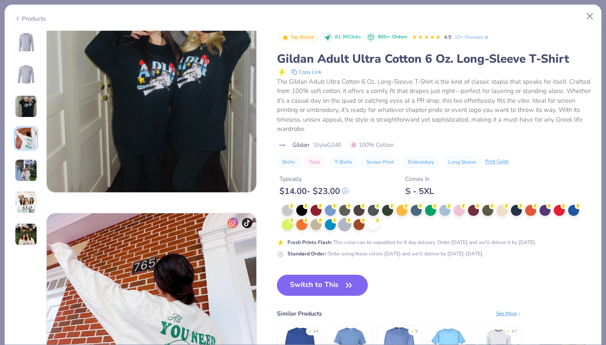
click at [27, 48] on img at bounding box center [26, 42] width 20 height 20
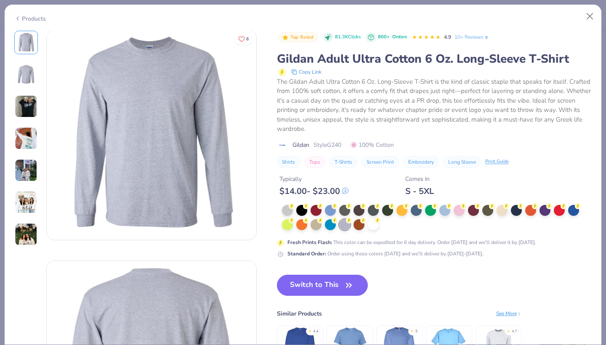
scroll to position [0, 0]
click at [335, 208] on div at bounding box center [330, 209] width 11 height 11
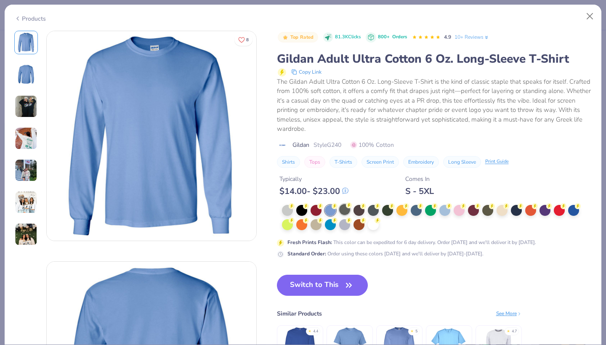
click at [342, 207] on div at bounding box center [344, 209] width 11 height 11
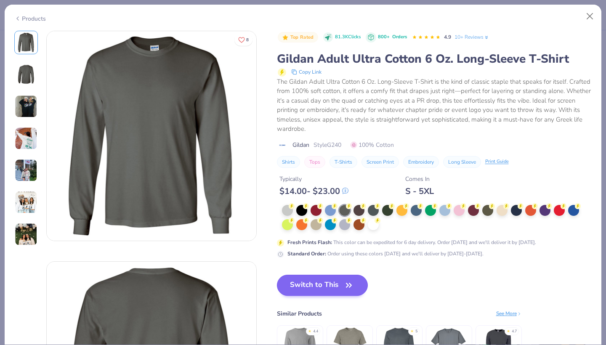
click at [315, 279] on button "Switch to This" at bounding box center [322, 285] width 91 height 21
